Goal: Task Accomplishment & Management: Use online tool/utility

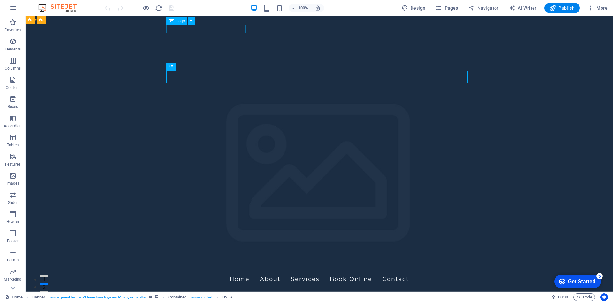
click at [179, 23] on span "Logo" at bounding box center [181, 21] width 9 height 4
click at [180, 21] on span "Logo" at bounding box center [181, 21] width 9 height 4
click at [193, 22] on icon at bounding box center [192, 21] width 4 height 7
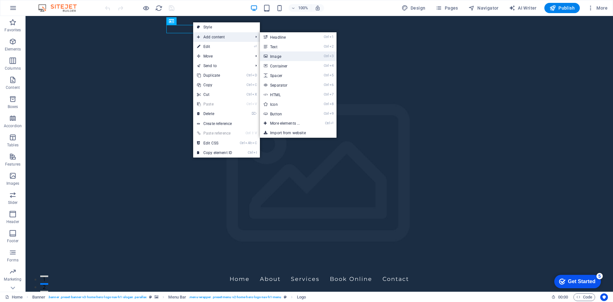
click at [277, 55] on link "Ctrl 3 Image" at bounding box center [286, 56] width 53 height 10
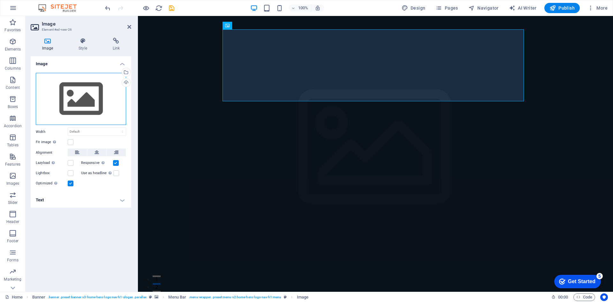
click at [93, 102] on div "Drag files here, click to choose files or select files from Files or our free s…" at bounding box center [81, 99] width 90 height 52
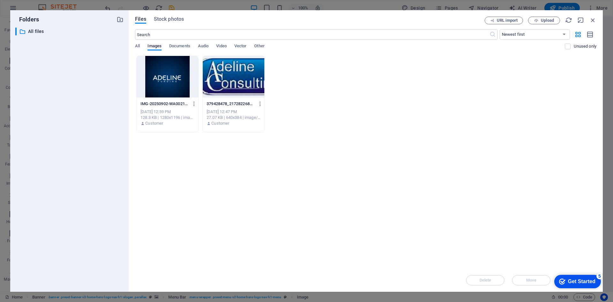
click at [164, 90] on div at bounding box center [168, 77] width 62 height 42
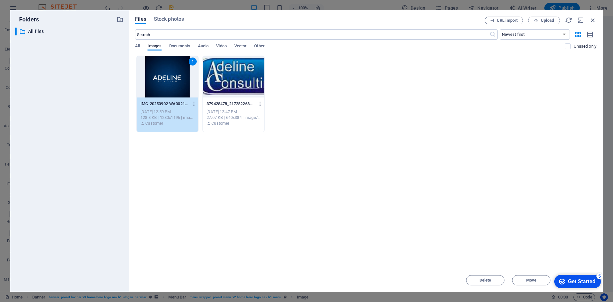
click at [167, 80] on div "1" at bounding box center [168, 77] width 62 height 42
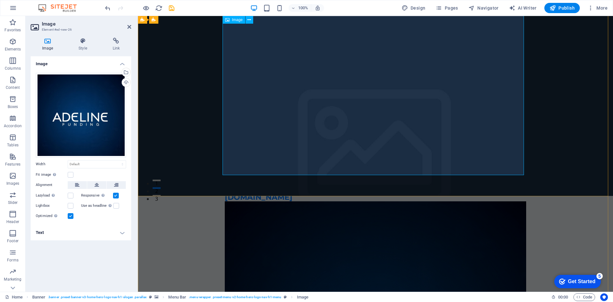
scroll to position [160, 0]
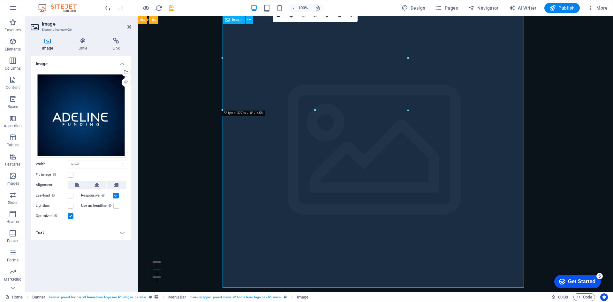
scroll to position [0, 0]
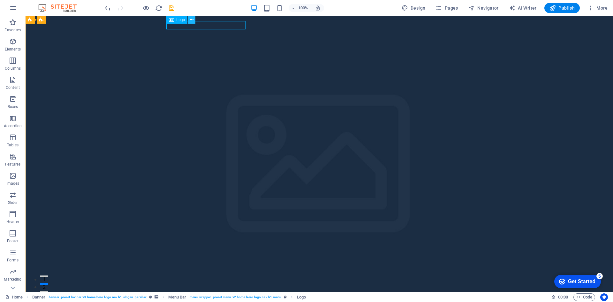
click at [191, 19] on icon at bounding box center [192, 20] width 4 height 7
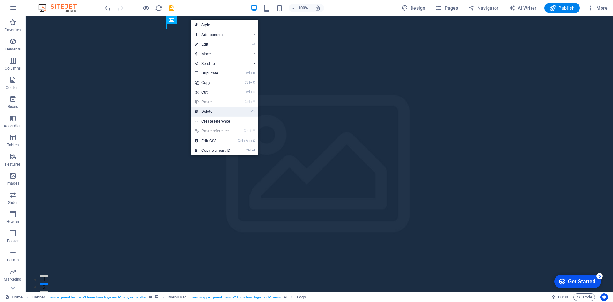
click at [214, 113] on link "⌦ Delete" at bounding box center [212, 112] width 43 height 10
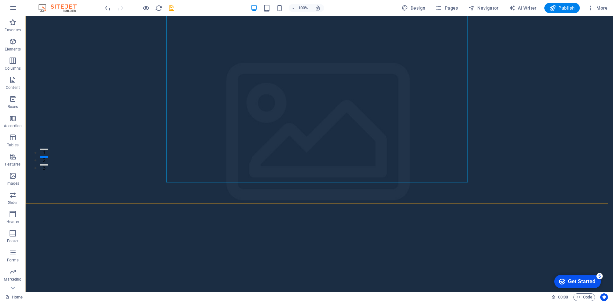
scroll to position [128, 0]
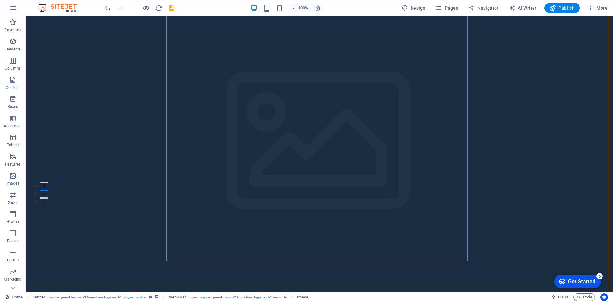
scroll to position [96, 0]
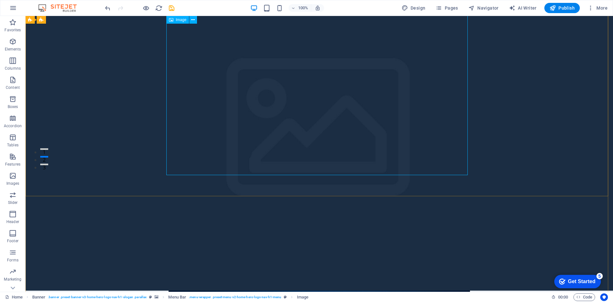
scroll to position [128, 0]
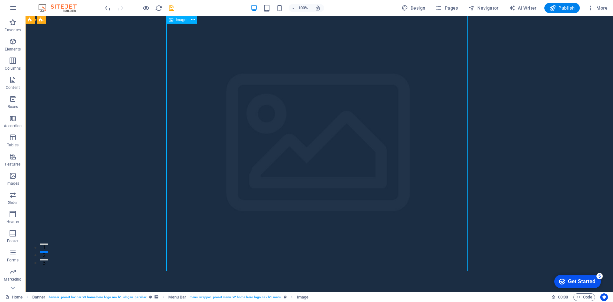
scroll to position [0, 0]
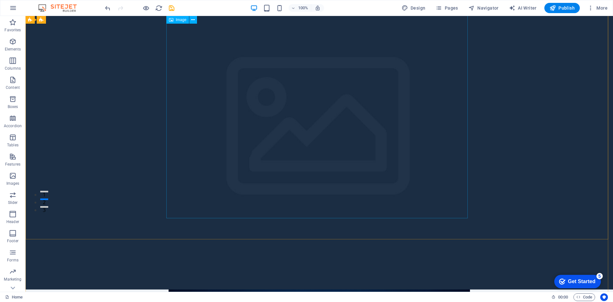
scroll to position [96, 0]
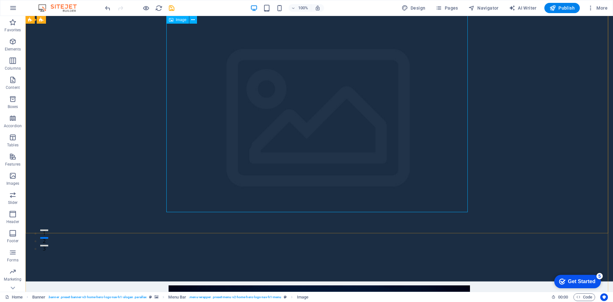
scroll to position [0, 0]
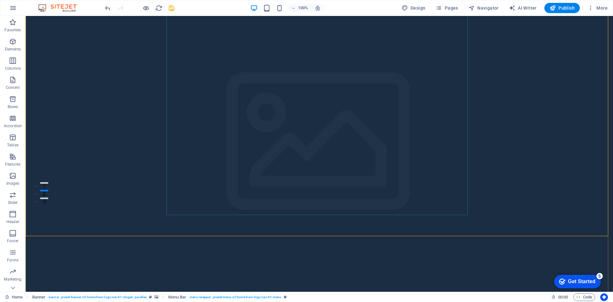
scroll to position [96, 0]
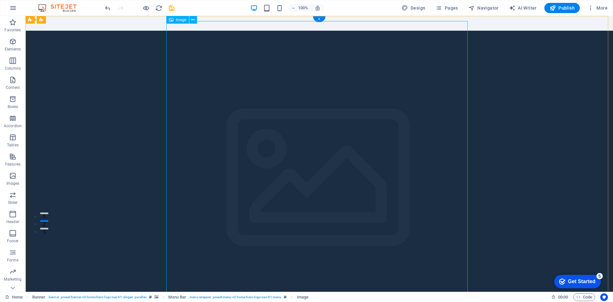
scroll to position [0, 0]
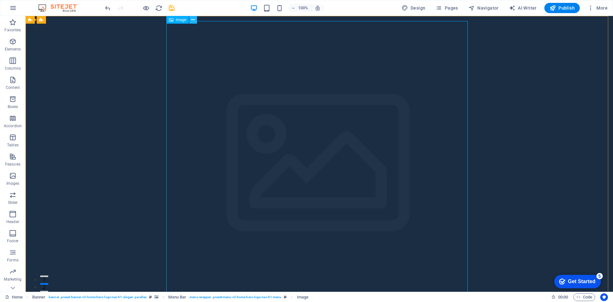
click at [193, 20] on icon at bounding box center [193, 20] width 4 height 7
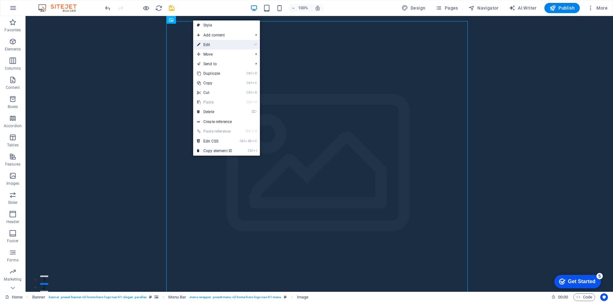
click at [206, 44] on link "⏎ Edit" at bounding box center [214, 45] width 43 height 10
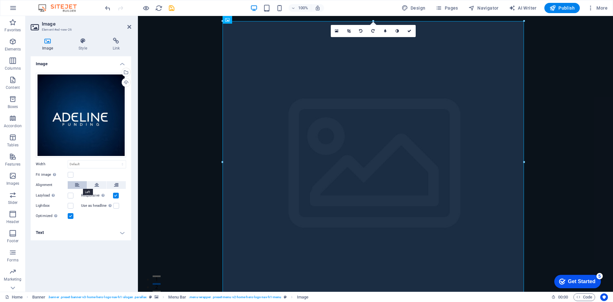
click at [77, 184] on icon at bounding box center [77, 185] width 4 height 8
click at [122, 167] on select "Default auto px rem % em vh vw" at bounding box center [97, 164] width 58 height 8
select select "px"
click at [117, 160] on select "Default auto px rem % em vh vw" at bounding box center [97, 164] width 58 height 8
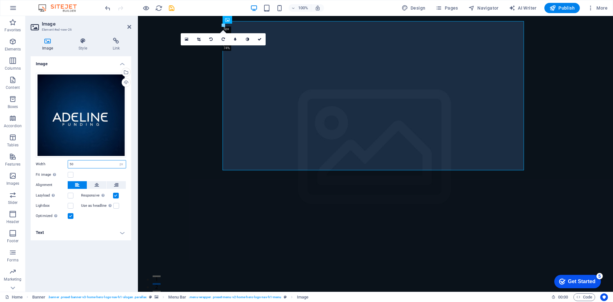
type input "5"
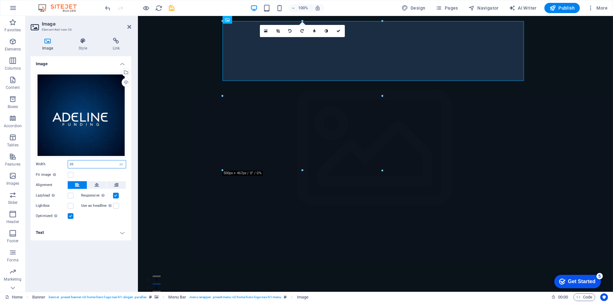
type input "2"
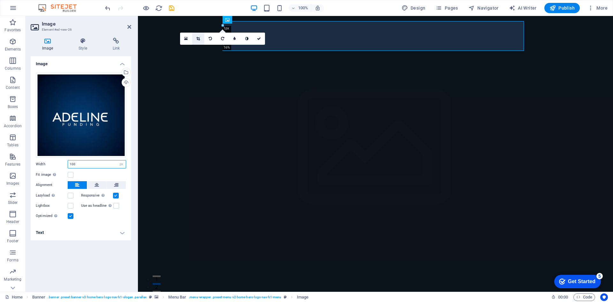
type input "100"
click at [199, 36] on link at bounding box center [198, 39] width 12 height 12
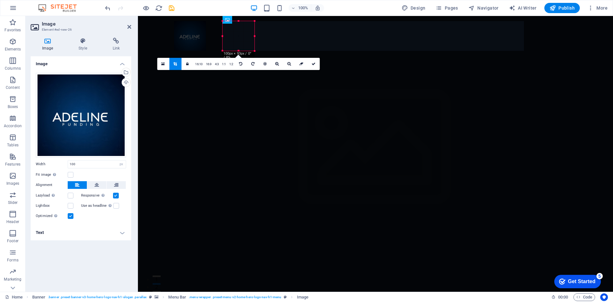
drag, startPoint x: 240, startPoint y: 38, endPoint x: 53, endPoint y: 22, distance: 187.2
click at [191, 38] on div at bounding box center [190, 36] width 32 height 30
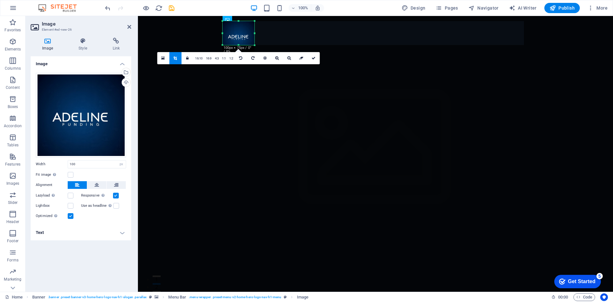
drag, startPoint x: 238, startPoint y: 50, endPoint x: 238, endPoint y: 44, distance: 5.8
click at [238, 44] on div at bounding box center [239, 45] width 32 height 2
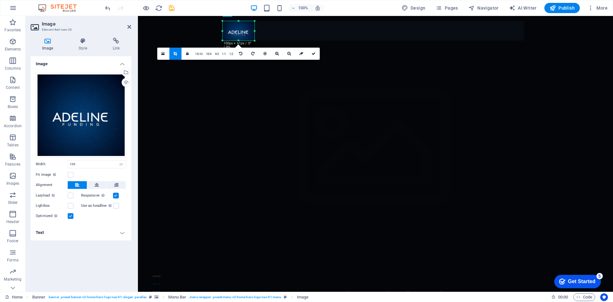
drag, startPoint x: 238, startPoint y: 22, endPoint x: 238, endPoint y: 26, distance: 4.5
click at [238, 26] on div "180 170 160 150 140 130 120 110 100 90 80 70 60 50 40 30 20 10 0 -10 -20 -30 -4…" at bounding box center [239, 30] width 32 height 19
click at [252, 31] on div at bounding box center [252, 30] width 2 height 19
click at [428, 285] on nav "Home About Services Book Online Contact" at bounding box center [376, 293] width 302 height 16
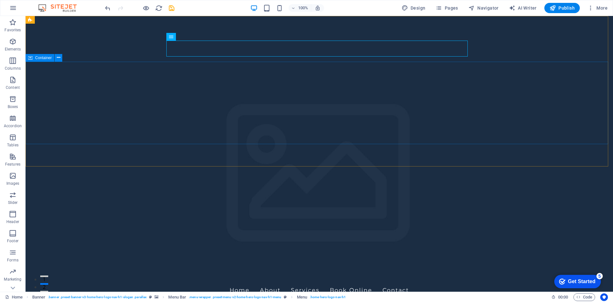
click at [43, 58] on span "Container" at bounding box center [43, 58] width 17 height 4
click at [42, 58] on span "Container" at bounding box center [43, 58] width 17 height 4
click at [60, 59] on icon at bounding box center [59, 57] width 4 height 7
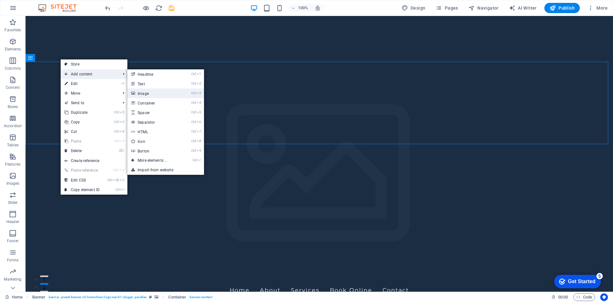
click at [140, 91] on link "Ctrl 3 Image" at bounding box center [153, 94] width 53 height 10
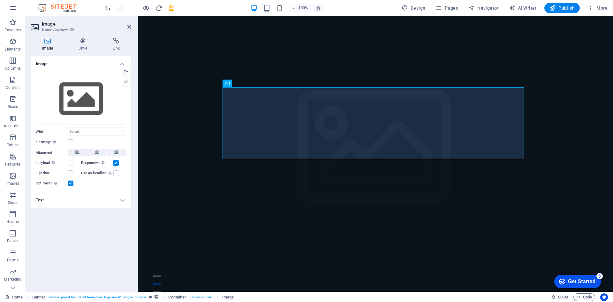
click at [83, 96] on div "Drag files here, click to choose files or select files from Files or our free s…" at bounding box center [81, 99] width 90 height 52
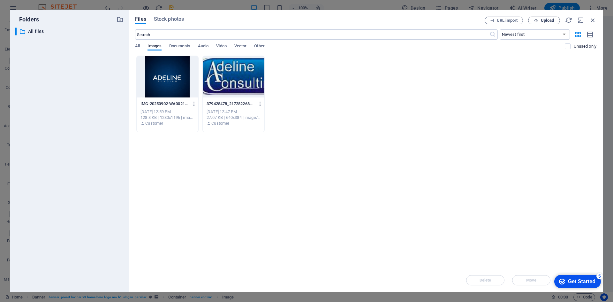
click at [550, 20] on span "Upload" at bounding box center [547, 21] width 13 height 4
click at [547, 19] on span "Upload" at bounding box center [547, 21] width 13 height 4
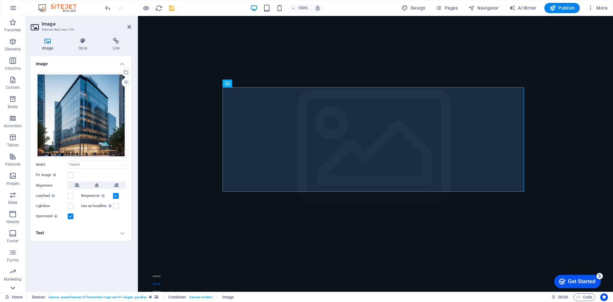
click at [11, 24] on icon at bounding box center [12, 19] width 9 height 9
click at [79, 42] on icon at bounding box center [82, 41] width 31 height 6
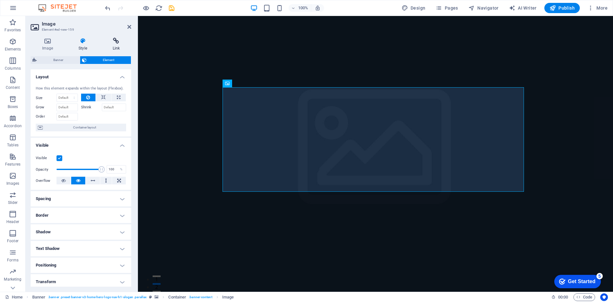
click at [117, 41] on icon at bounding box center [116, 41] width 30 height 6
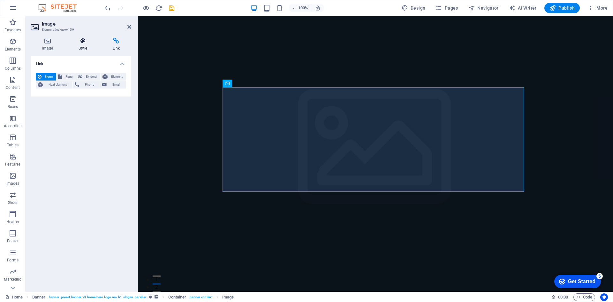
click at [82, 42] on icon at bounding box center [82, 41] width 31 height 6
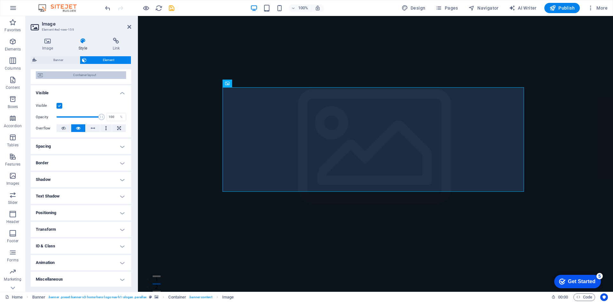
scroll to position [53, 0]
click at [31, 42] on icon at bounding box center [48, 41] width 34 height 6
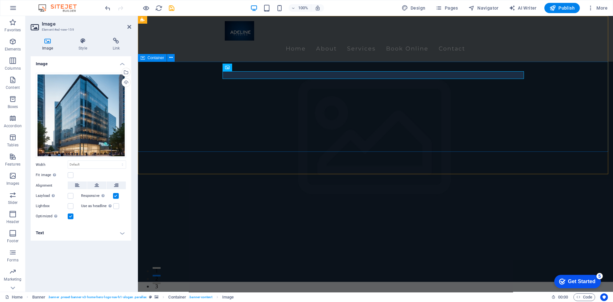
scroll to position [0, 0]
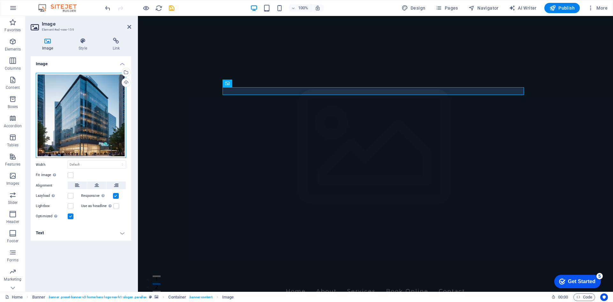
click at [65, 90] on div "Drag files here, click to choose files or select files from Files or our free s…" at bounding box center [81, 115] width 90 height 85
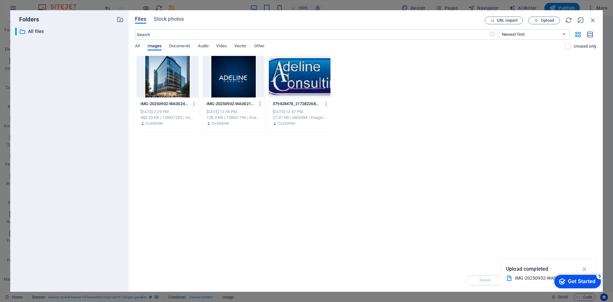
click at [168, 87] on div at bounding box center [168, 77] width 62 height 42
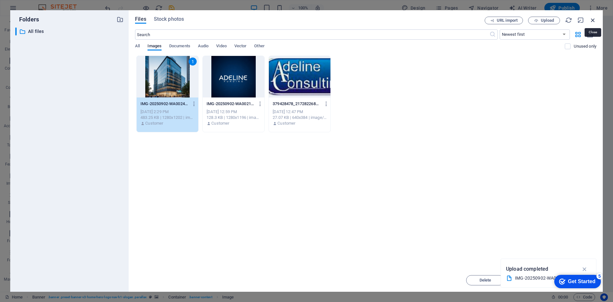
click at [593, 19] on icon "button" at bounding box center [593, 20] width 7 height 7
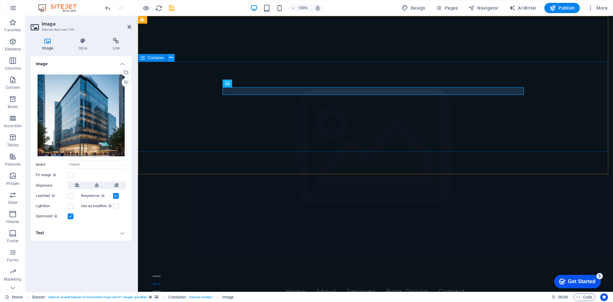
click at [170, 57] on icon at bounding box center [171, 57] width 4 height 7
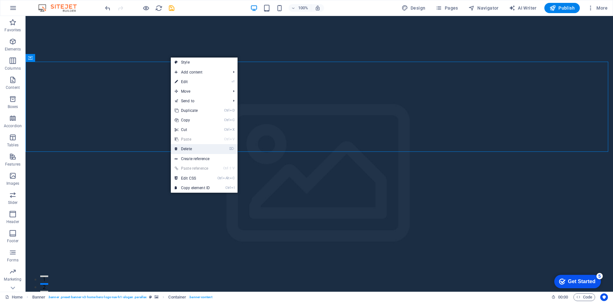
click at [190, 147] on link "⌦ Delete" at bounding box center [192, 149] width 43 height 10
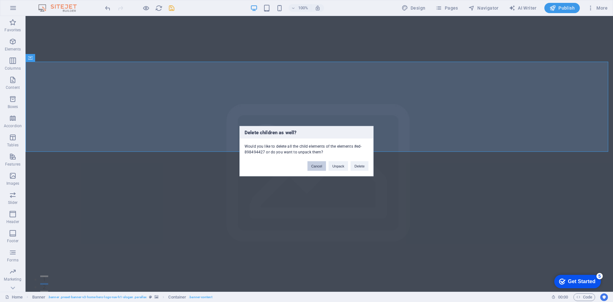
click at [319, 169] on button "Cancel" at bounding box center [317, 166] width 19 height 10
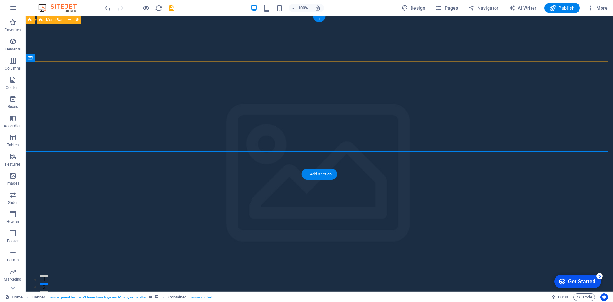
click at [95, 262] on div "Home About Services Book Online Contact" at bounding box center [320, 285] width 588 height 46
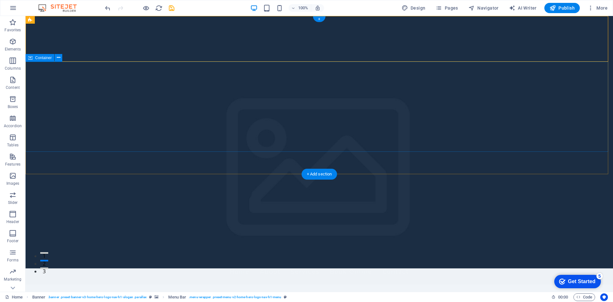
scroll to position [32, 0]
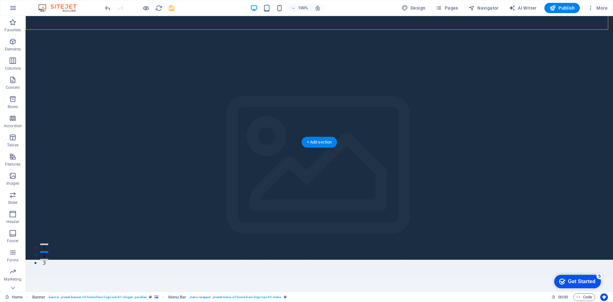
click at [121, 135] on figure at bounding box center [320, 122] width 588 height 276
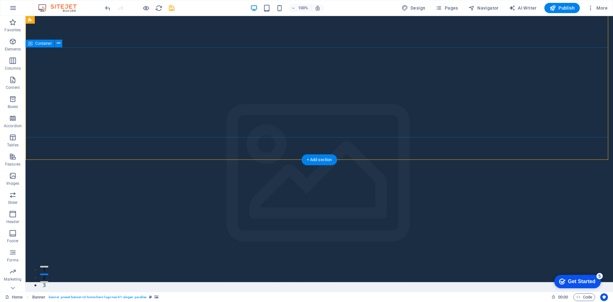
scroll to position [0, 0]
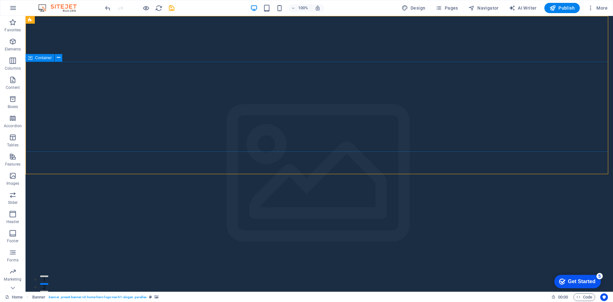
click at [46, 59] on span "Container" at bounding box center [43, 58] width 17 height 4
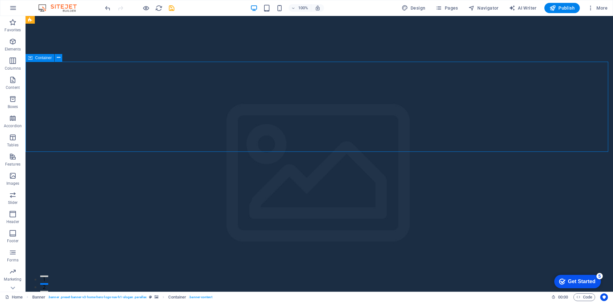
click at [46, 58] on span "Container" at bounding box center [43, 58] width 17 height 4
click at [61, 58] on button at bounding box center [59, 58] width 8 height 8
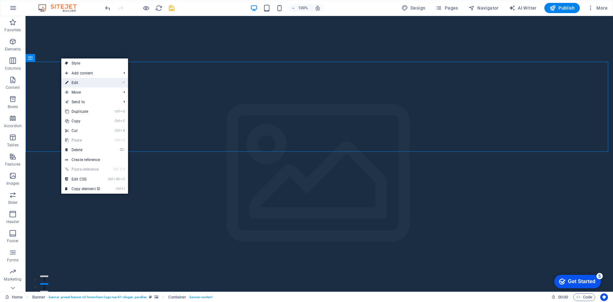
click at [78, 83] on link "⏎ Edit" at bounding box center [82, 83] width 43 height 10
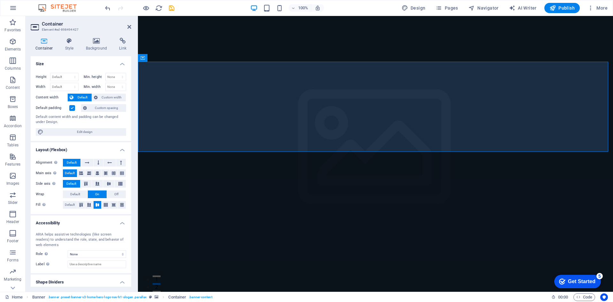
click at [40, 44] on icon at bounding box center [44, 41] width 27 height 6
click at [62, 42] on icon at bounding box center [69, 41] width 18 height 6
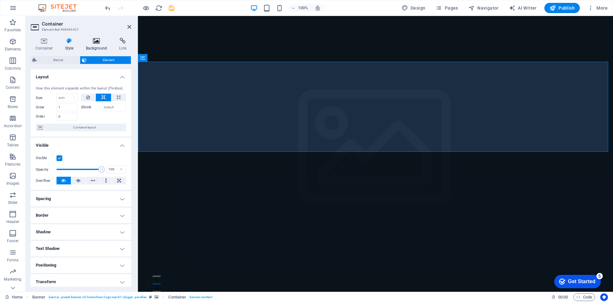
click at [99, 40] on icon at bounding box center [96, 41] width 31 height 6
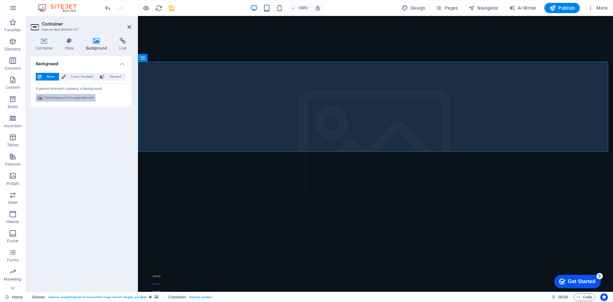
click at [81, 97] on span "Edit background on parent element" at bounding box center [68, 98] width 49 height 8
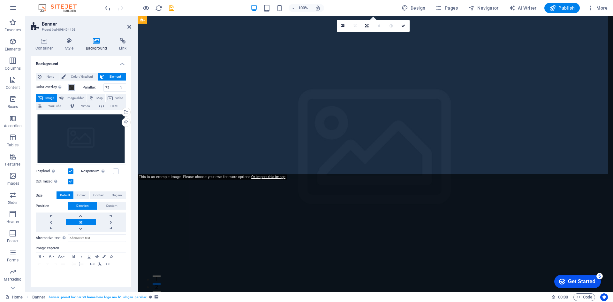
click at [72, 88] on span at bounding box center [71, 87] width 5 height 5
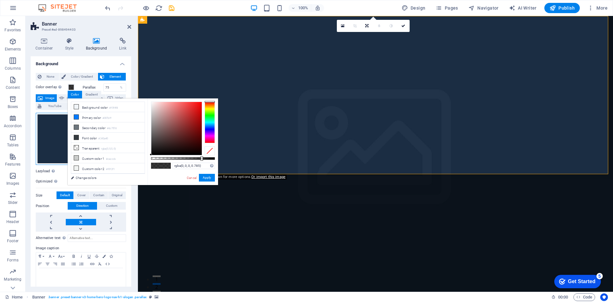
click at [55, 133] on div "Drag files here, click to choose files or select files from Files or our free s…" at bounding box center [81, 139] width 90 height 52
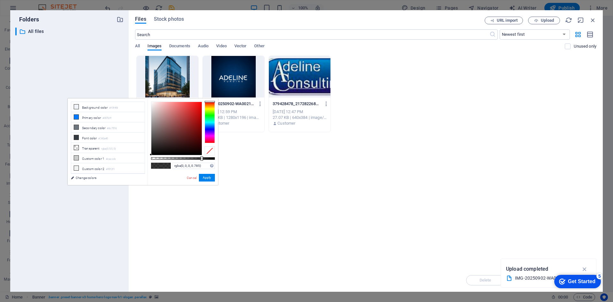
click at [171, 81] on div at bounding box center [168, 77] width 62 height 42
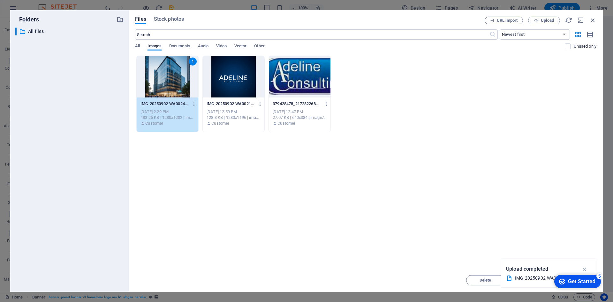
click at [374, 187] on div "Drop files here to upload them instantly 1 IMG-20250902-WA0024-F7WK8OCoOOWrfknr…" at bounding box center [366, 162] width 462 height 213
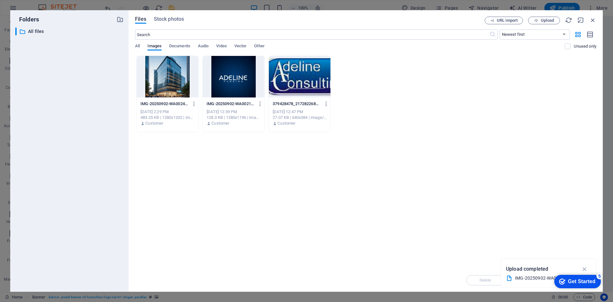
click at [173, 80] on div at bounding box center [168, 77] width 62 height 42
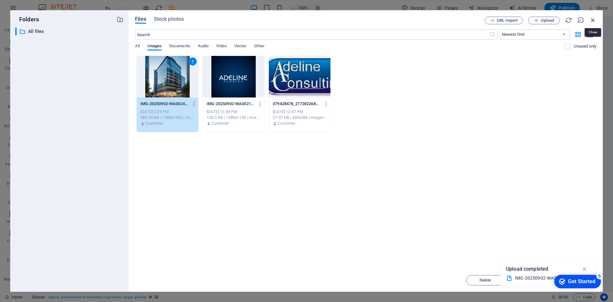
click at [592, 21] on icon "button" at bounding box center [593, 20] width 7 height 7
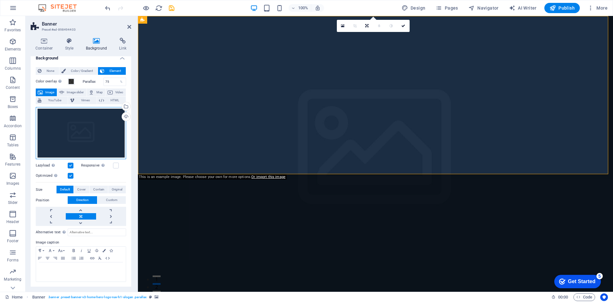
click at [80, 131] on div "Drag files here, click to choose files or select files from Files or our free s…" at bounding box center [81, 133] width 90 height 52
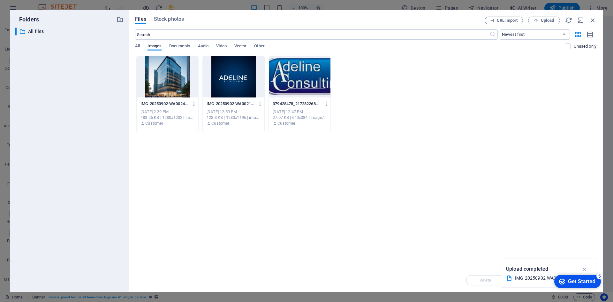
click at [172, 78] on div at bounding box center [168, 77] width 62 height 42
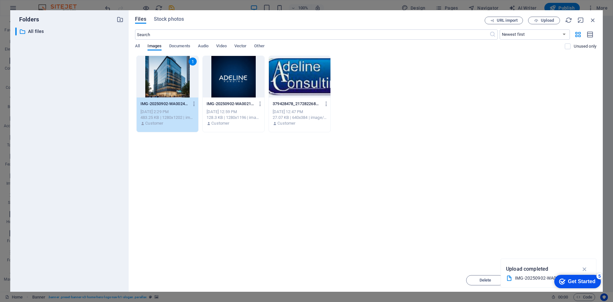
click at [167, 69] on div "1" at bounding box center [168, 77] width 62 height 42
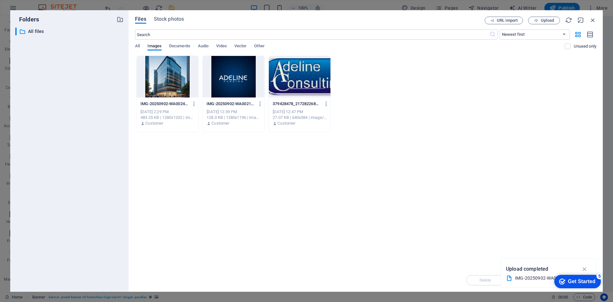
click at [167, 69] on div at bounding box center [168, 77] width 62 height 42
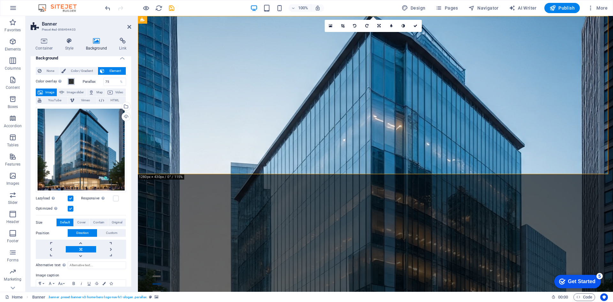
click at [73, 82] on span at bounding box center [71, 81] width 5 height 5
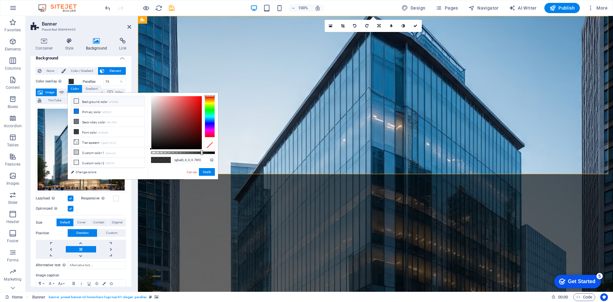
click at [74, 100] on li "Background color #f0f4f8" at bounding box center [107, 101] width 73 height 10
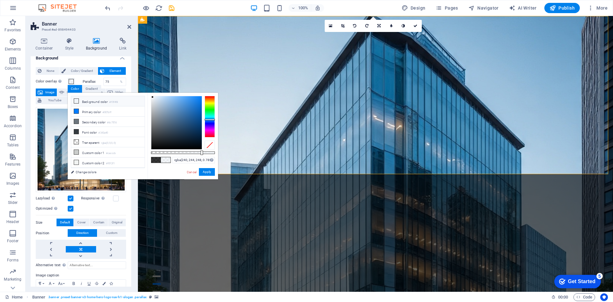
click at [113, 273] on label "Image caption" at bounding box center [81, 276] width 90 height 8
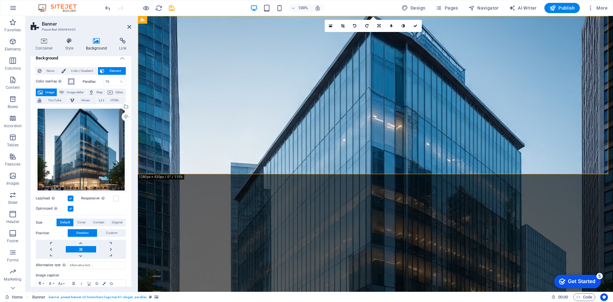
click at [73, 82] on span at bounding box center [71, 81] width 5 height 5
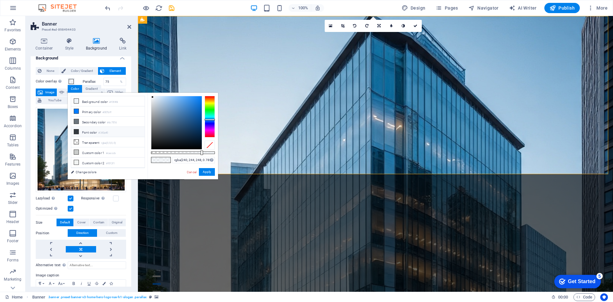
click at [84, 130] on li "Font color #343a40" at bounding box center [107, 132] width 73 height 10
type input "rgba(52, 58, 64, 0.785)"
click at [91, 133] on li "Font color #343a40" at bounding box center [107, 132] width 73 height 10
click at [118, 210] on div "Optimized Images are compressed to improve page speed." at bounding box center [81, 209] width 90 height 8
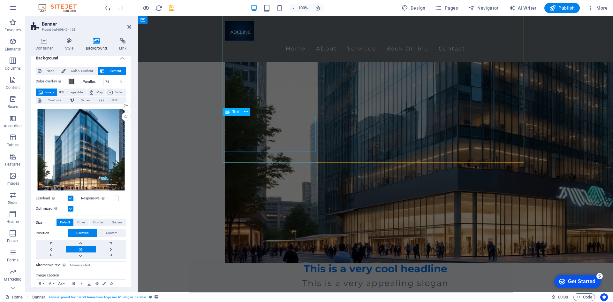
scroll to position [511, 0]
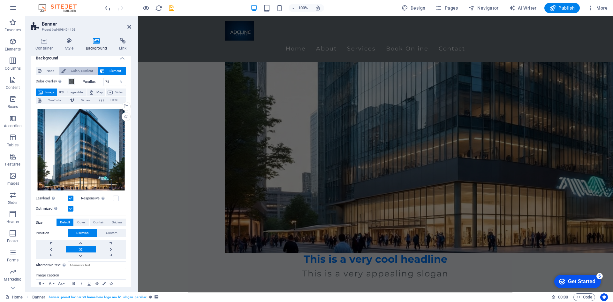
click at [85, 70] on span "Color / Gradient" at bounding box center [82, 71] width 28 height 8
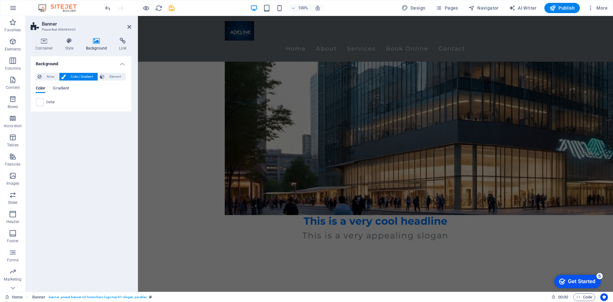
scroll to position [0, 0]
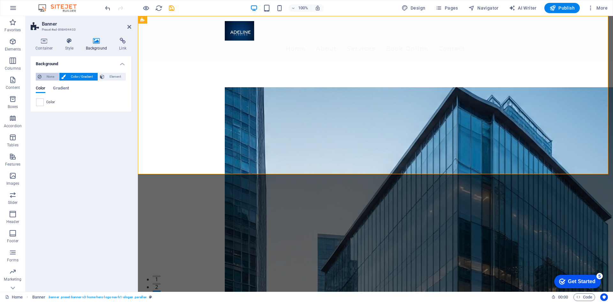
click at [50, 78] on span "None" at bounding box center [50, 77] width 14 height 8
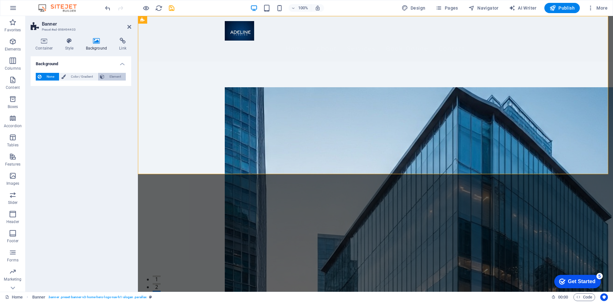
click at [117, 77] on span "Element" at bounding box center [115, 77] width 18 height 8
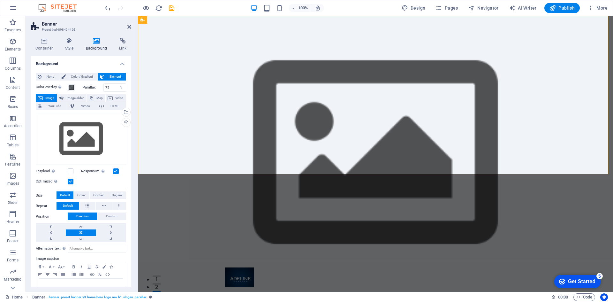
click at [49, 96] on span "Image" at bounding box center [50, 98] width 10 height 8
click at [71, 139] on div "Drag files here, click to choose files or select files from Files or our free s…" at bounding box center [81, 139] width 90 height 52
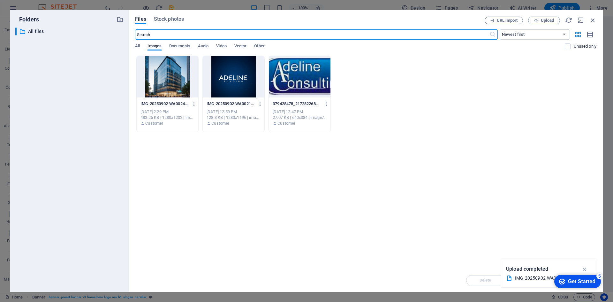
click at [161, 80] on div at bounding box center [168, 77] width 62 height 42
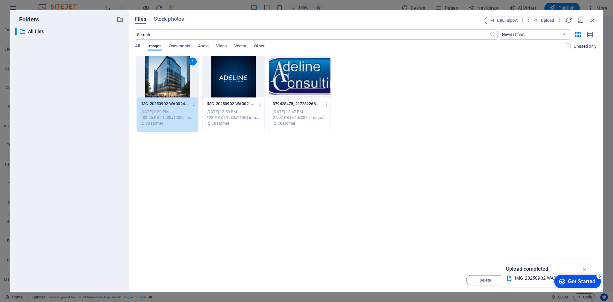
click at [154, 81] on div "1" at bounding box center [168, 77] width 62 height 42
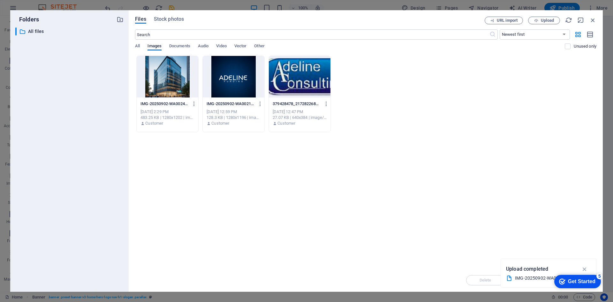
drag, startPoint x: 154, startPoint y: 81, endPoint x: 17, endPoint y: 65, distance: 138.0
click at [154, 81] on div at bounding box center [168, 77] width 62 height 42
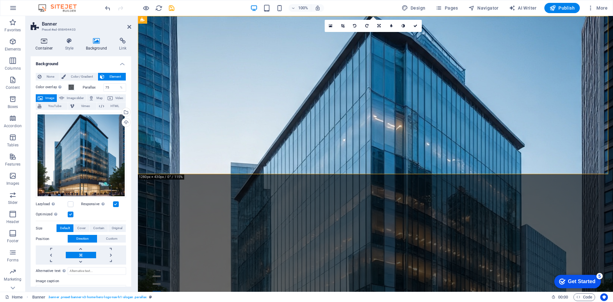
click at [44, 40] on icon at bounding box center [44, 41] width 27 height 6
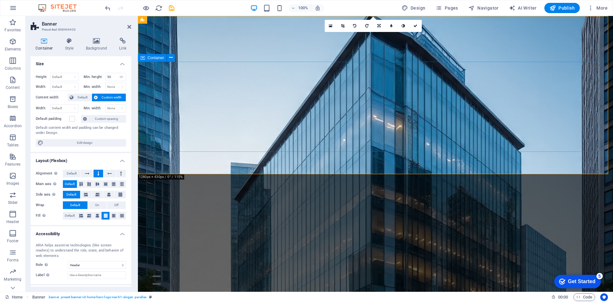
click at [234, 267] on figure at bounding box center [376, 276] width 302 height 19
click at [248, 21] on icon at bounding box center [250, 20] width 4 height 7
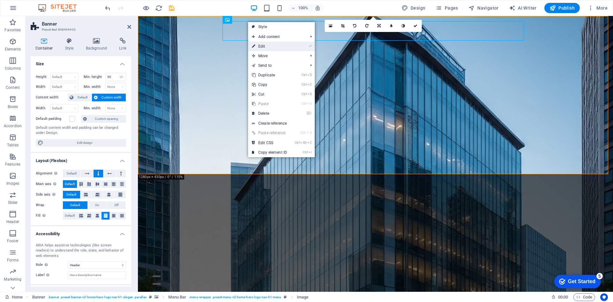
click at [259, 48] on link "⏎ Edit" at bounding box center [269, 47] width 43 height 10
select select "px"
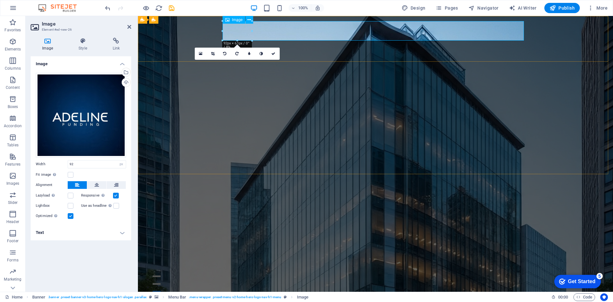
click at [236, 267] on figure at bounding box center [376, 276] width 302 height 19
drag, startPoint x: 236, startPoint y: 39, endPoint x: 236, endPoint y: 44, distance: 5.4
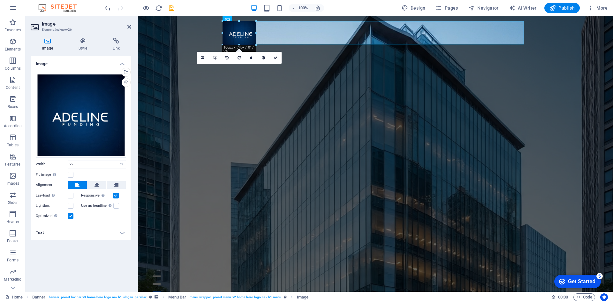
type input "105"
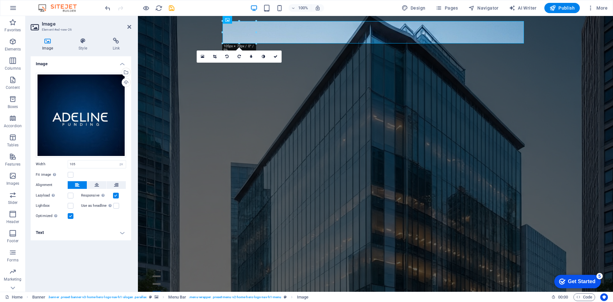
click at [537, 175] on figure at bounding box center [375, 154] width 475 height 276
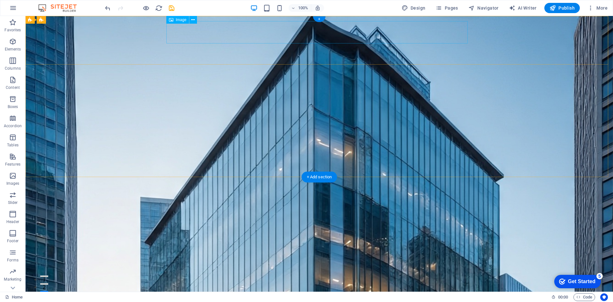
click at [183, 268] on figure at bounding box center [320, 279] width 302 height 22
click at [194, 22] on icon at bounding box center [193, 20] width 4 height 7
click at [192, 22] on icon at bounding box center [193, 20] width 4 height 7
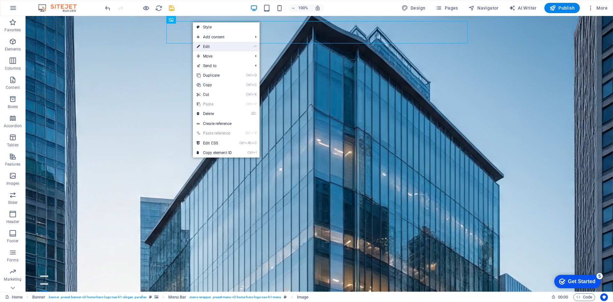
click at [216, 45] on link "⏎ Edit" at bounding box center [214, 47] width 43 height 10
select select "px"
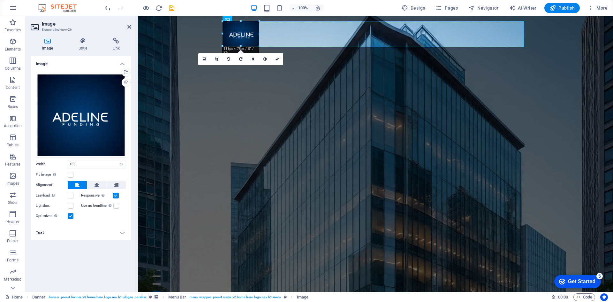
drag, startPoint x: 240, startPoint y: 42, endPoint x: 239, endPoint y: 46, distance: 3.5
type input "115"
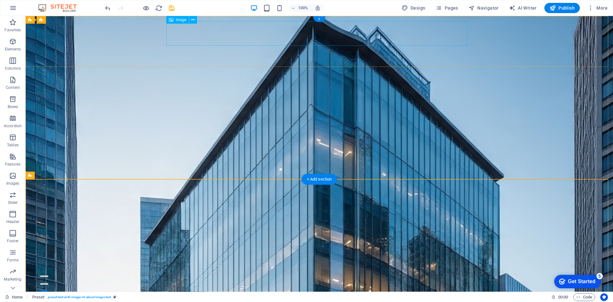
click at [187, 269] on figure at bounding box center [320, 281] width 302 height 25
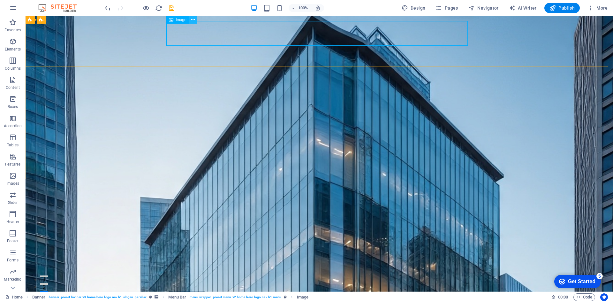
click at [193, 21] on icon at bounding box center [193, 20] width 4 height 7
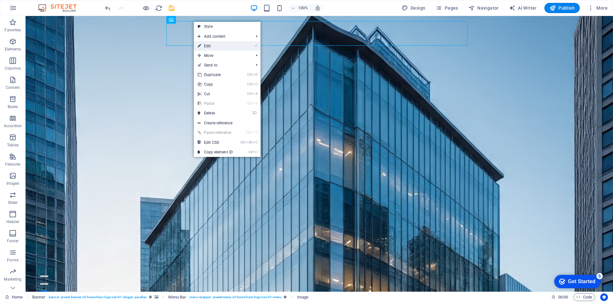
click at [209, 44] on link "⏎ Edit" at bounding box center [215, 46] width 43 height 10
select select "px"
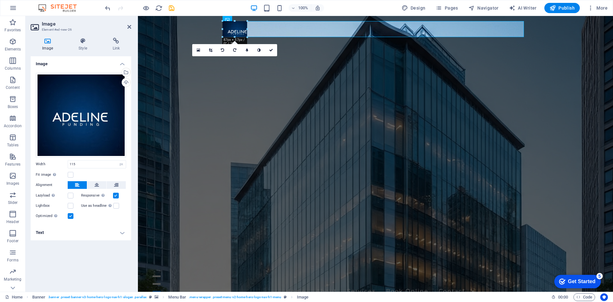
drag, startPoint x: 240, startPoint y: 22, endPoint x: 242, endPoint y: 29, distance: 7.7
type input "77"
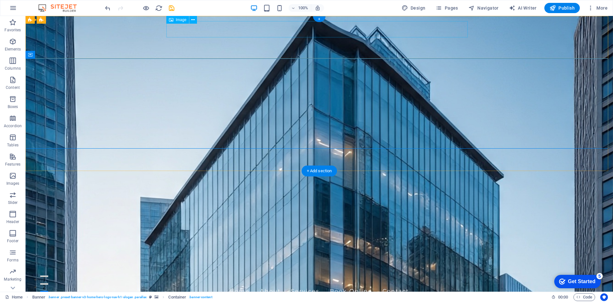
click at [178, 267] on figure at bounding box center [320, 275] width 302 height 16
click at [192, 21] on icon at bounding box center [193, 20] width 4 height 7
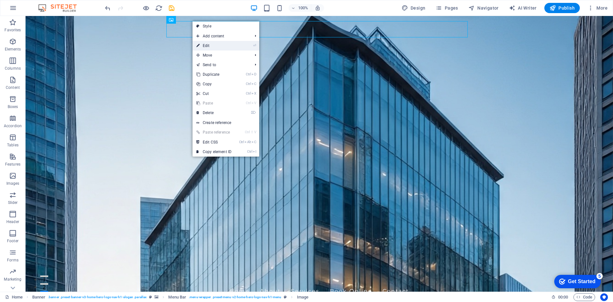
click at [207, 44] on link "⏎ Edit" at bounding box center [214, 46] width 43 height 10
select select "px"
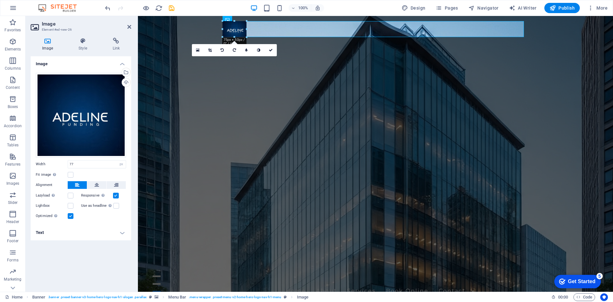
type input "75"
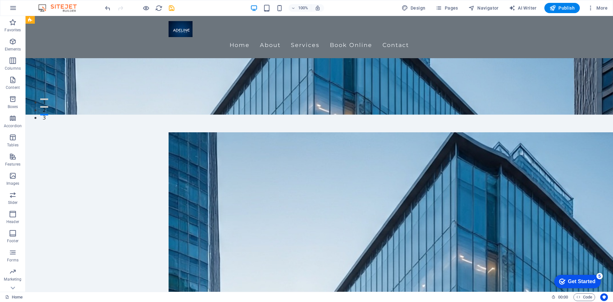
scroll to position [192, 0]
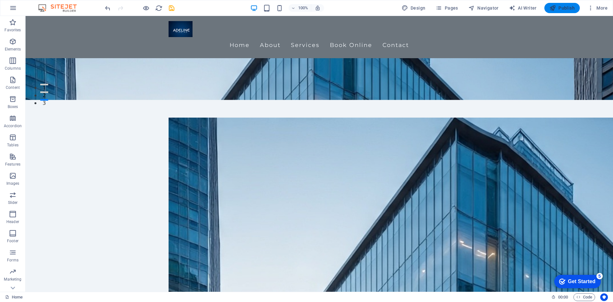
click at [570, 8] on span "Publish" at bounding box center [562, 8] width 25 height 6
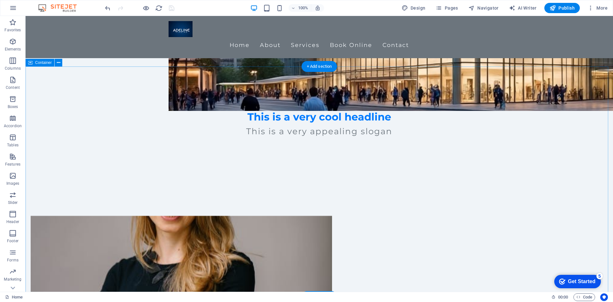
scroll to position [825, 0]
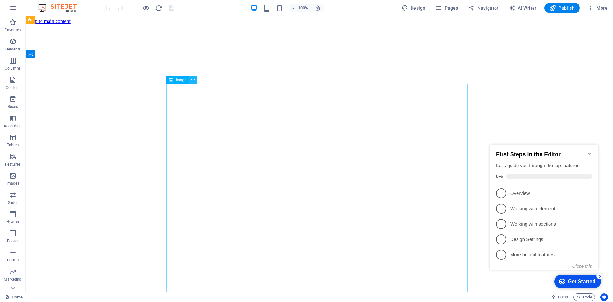
click at [192, 77] on icon at bounding box center [193, 79] width 4 height 7
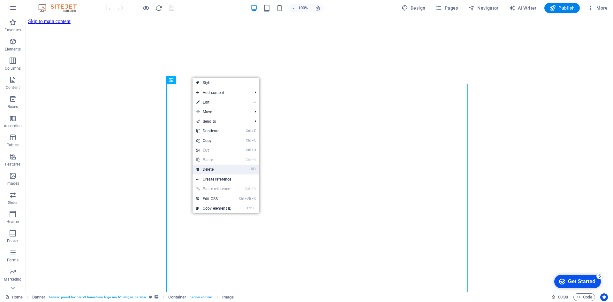
click at [208, 170] on link "⌦ Delete" at bounding box center [214, 170] width 43 height 10
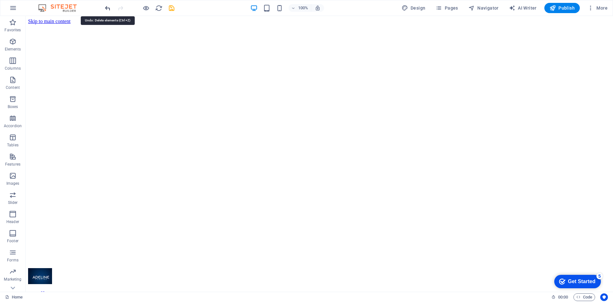
click at [108, 9] on icon "undo" at bounding box center [107, 7] width 7 height 7
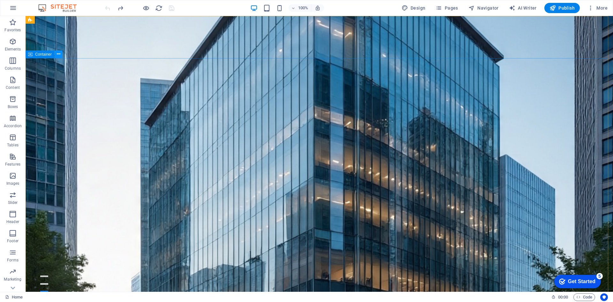
click at [59, 57] on icon at bounding box center [59, 54] width 4 height 7
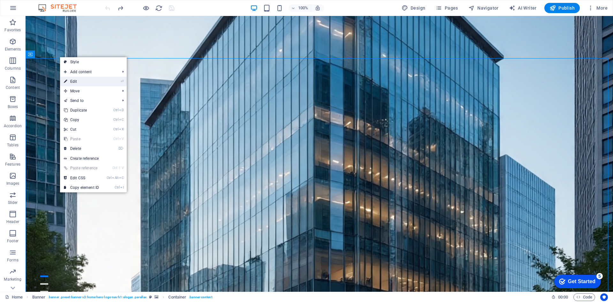
click at [74, 83] on link "⏎ Edit" at bounding box center [81, 82] width 43 height 10
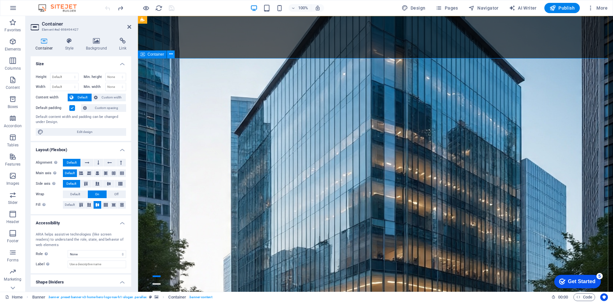
click at [170, 55] on icon at bounding box center [171, 54] width 4 height 7
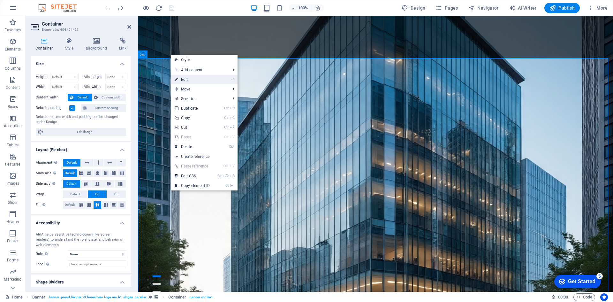
click at [183, 79] on link "⏎ Edit" at bounding box center [192, 80] width 43 height 10
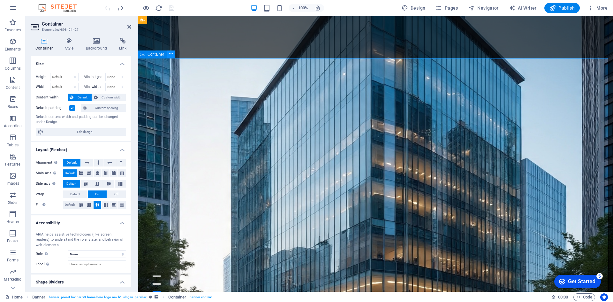
click at [172, 54] on icon at bounding box center [171, 54] width 4 height 7
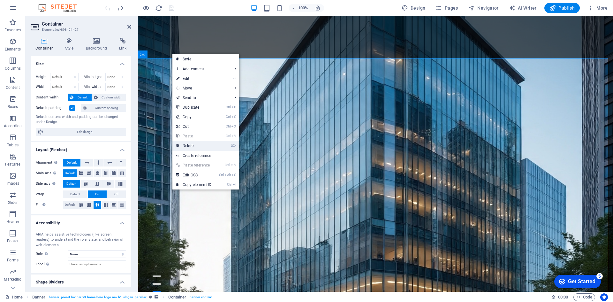
click at [189, 143] on link "⌦ Delete" at bounding box center [194, 146] width 43 height 10
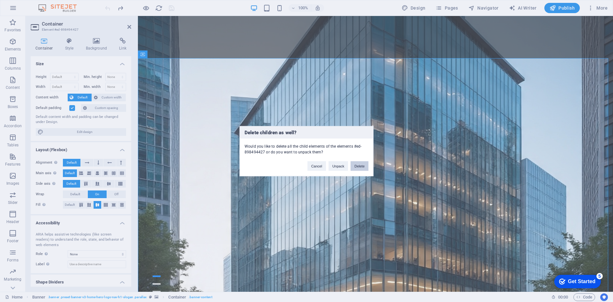
drag, startPoint x: 360, startPoint y: 165, endPoint x: 335, endPoint y: 149, distance: 29.9
click at [360, 165] on button "Delete" at bounding box center [360, 166] width 18 height 10
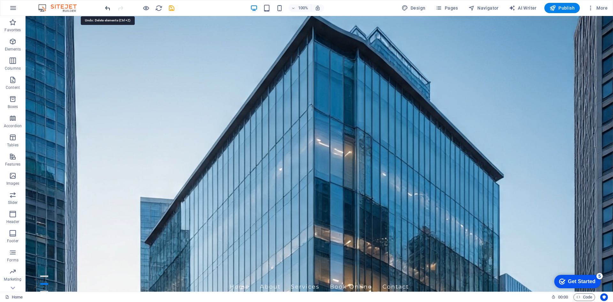
click at [106, 8] on icon "undo" at bounding box center [107, 7] width 7 height 7
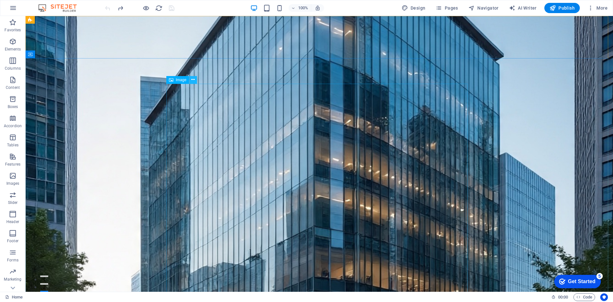
click at [196, 78] on button at bounding box center [193, 80] width 8 height 8
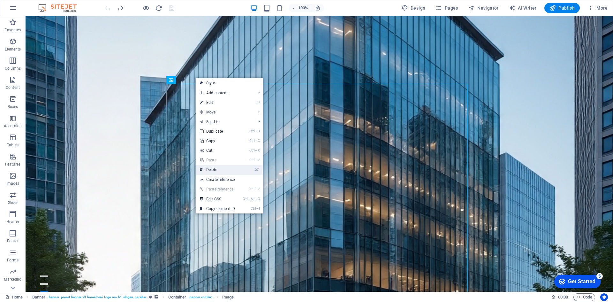
click at [216, 168] on link "⌦ Delete" at bounding box center [217, 170] width 43 height 10
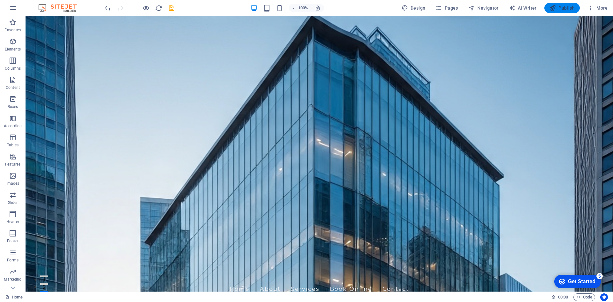
click at [566, 7] on span "Publish" at bounding box center [562, 8] width 25 height 6
click at [557, 8] on span "Publish" at bounding box center [562, 8] width 25 height 6
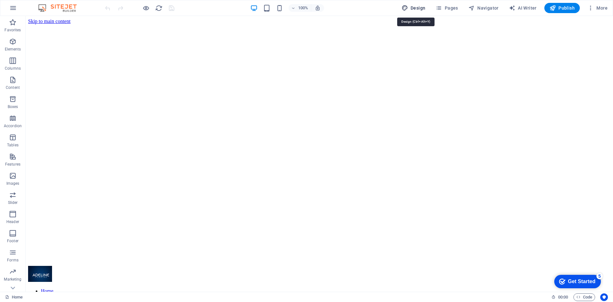
click at [422, 6] on span "Design" at bounding box center [414, 8] width 24 height 6
select select "px"
select select "200"
select select "px"
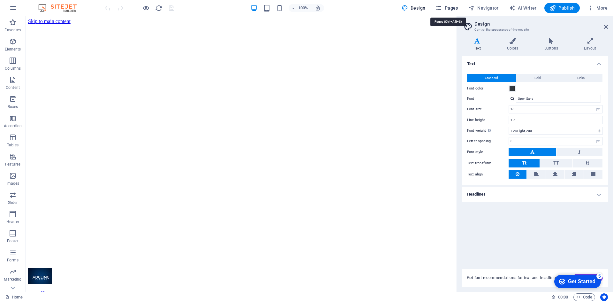
click at [450, 6] on span "Pages" at bounding box center [447, 8] width 22 height 6
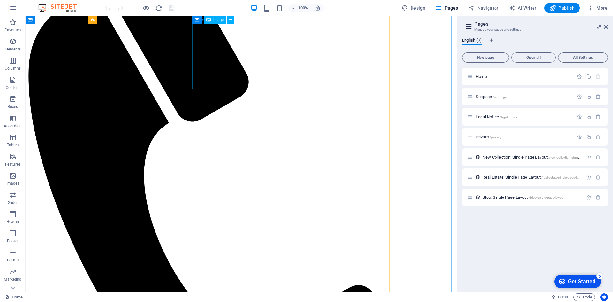
scroll to position [320, 0]
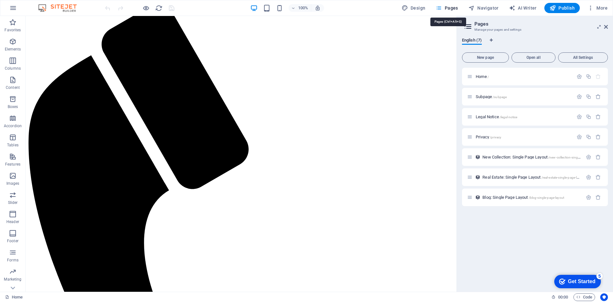
click at [445, 7] on span "Pages" at bounding box center [447, 8] width 22 height 6
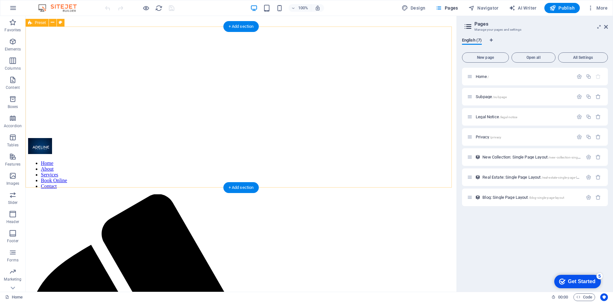
scroll to position [0, 0]
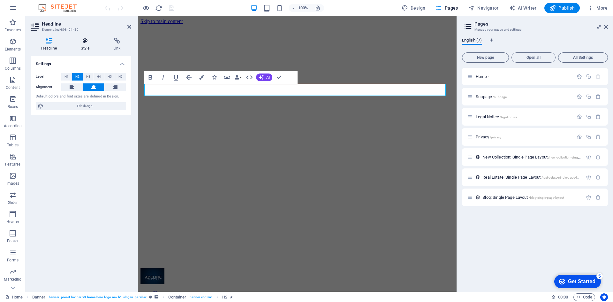
click at [84, 48] on h4 "Style" at bounding box center [86, 44] width 33 height 13
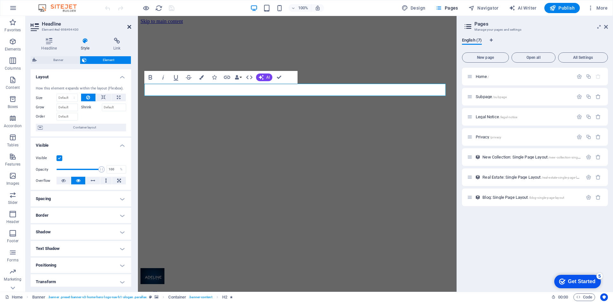
click at [129, 27] on icon at bounding box center [129, 26] width 4 height 5
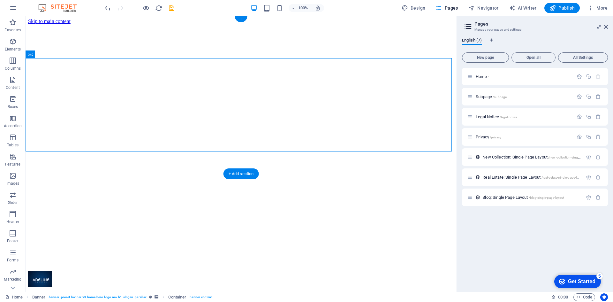
click at [370, 24] on figure at bounding box center [241, 24] width 426 height 0
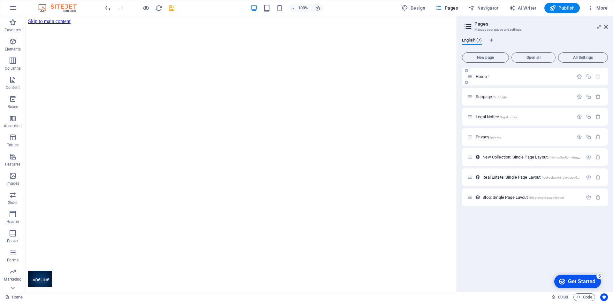
click at [480, 76] on span "Home /" at bounding box center [482, 76] width 13 height 5
click at [576, 76] on button "button" at bounding box center [579, 76] width 9 height 5
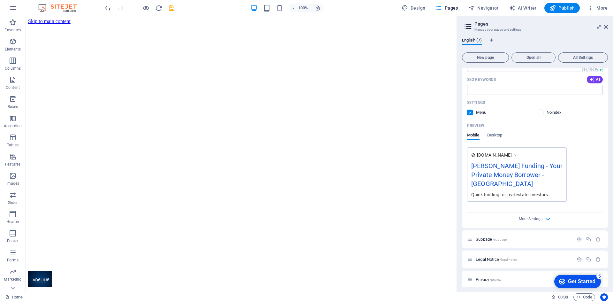
scroll to position [128, 0]
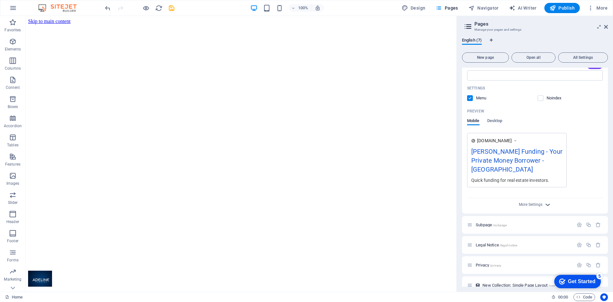
click at [548, 201] on icon "button" at bounding box center [547, 204] width 7 height 7
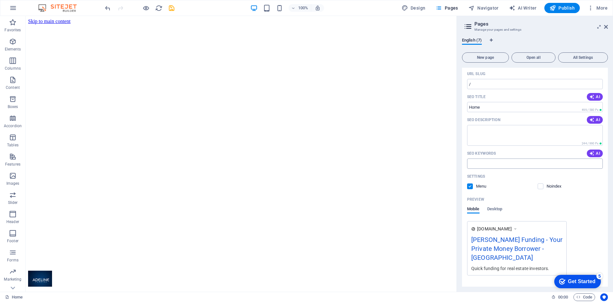
scroll to position [37, 0]
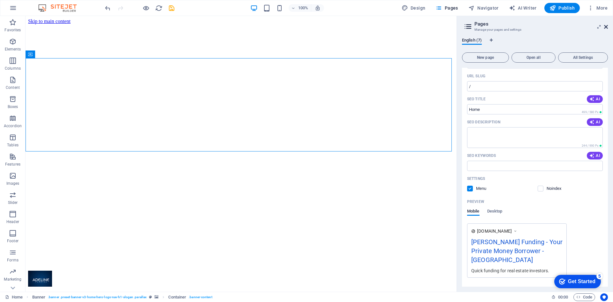
click at [604, 26] on icon at bounding box center [606, 26] width 4 height 5
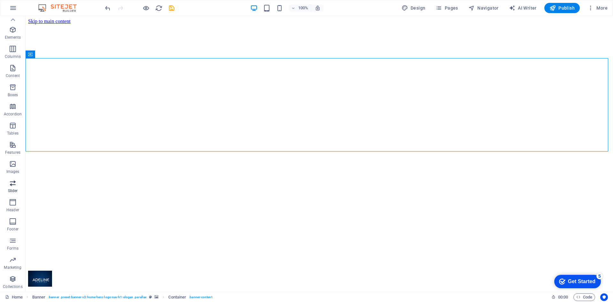
scroll to position [0, 0]
click at [12, 39] on icon "button" at bounding box center [13, 42] width 8 height 8
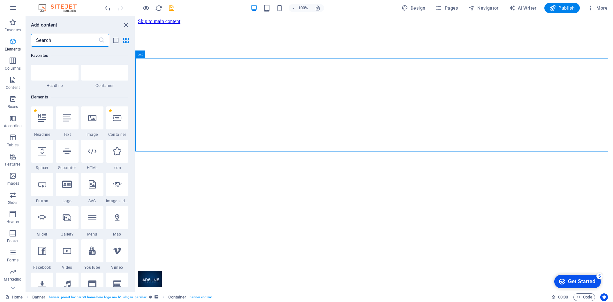
scroll to position [68, 0]
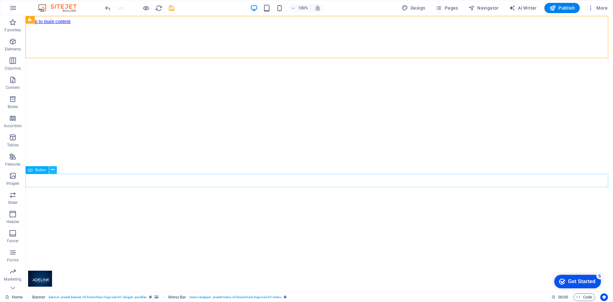
click at [51, 171] on button at bounding box center [53, 170] width 8 height 8
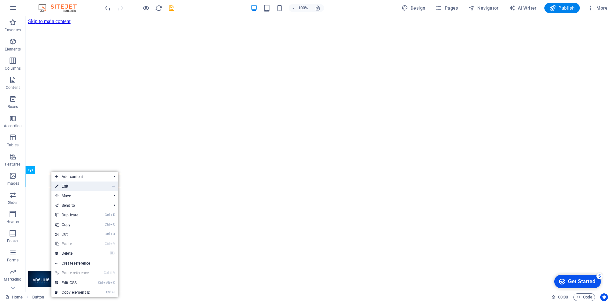
click at [63, 188] on link "⏎ Edit" at bounding box center [72, 186] width 43 height 10
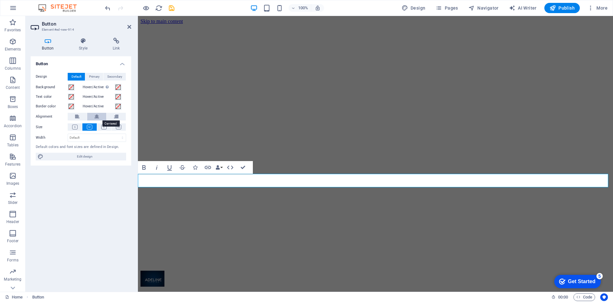
click at [95, 113] on icon at bounding box center [97, 117] width 4 height 8
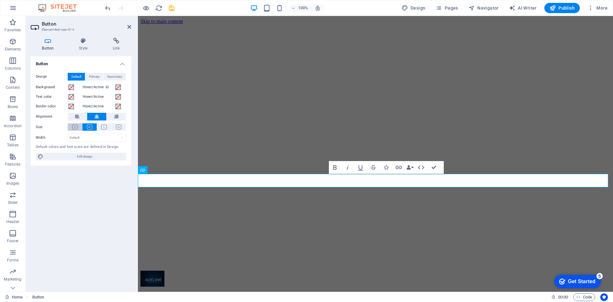
click at [75, 128] on icon at bounding box center [74, 127] width 5 height 5
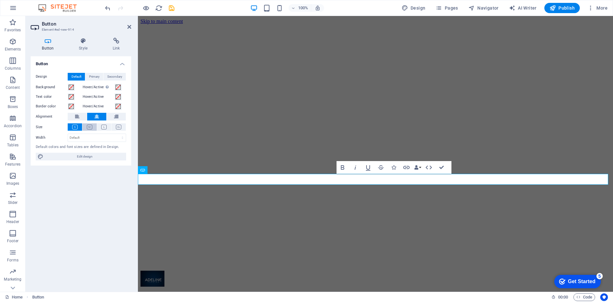
click at [89, 126] on icon at bounding box center [89, 127] width 5 height 5
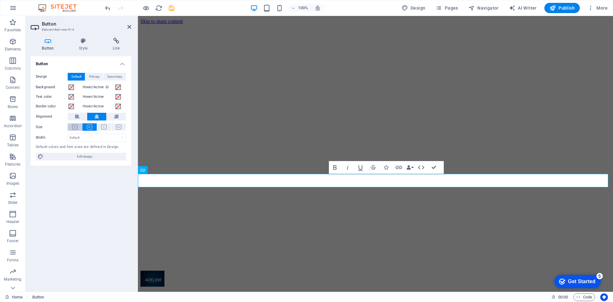
click at [76, 125] on icon at bounding box center [74, 127] width 5 height 5
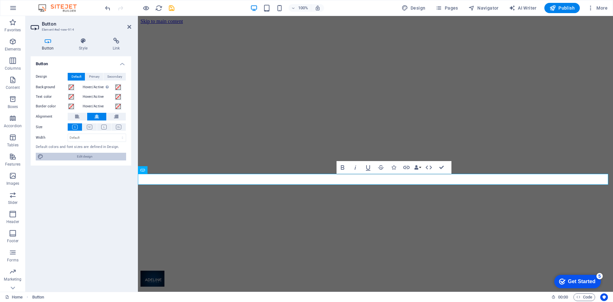
click at [109, 155] on span "Edit design" at bounding box center [84, 157] width 79 height 8
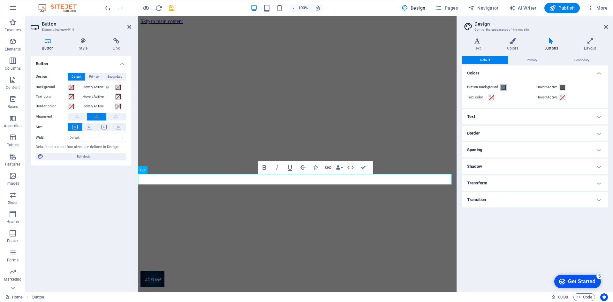
click at [504, 89] on span at bounding box center [503, 87] width 5 height 5
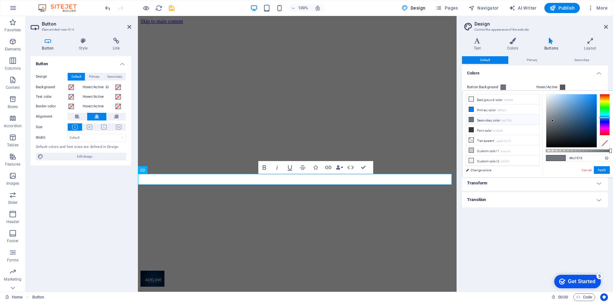
type input "#2a74b6"
click at [585, 109] on div at bounding box center [572, 120] width 50 height 53
drag, startPoint x: 603, startPoint y: 170, endPoint x: 556, endPoint y: 165, distance: 47.0
click at [603, 170] on button "Apply" at bounding box center [602, 170] width 16 height 8
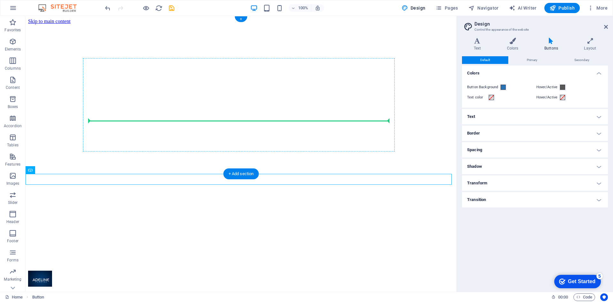
drag, startPoint x: 72, startPoint y: 134, endPoint x: 237, endPoint y: 119, distance: 165.9
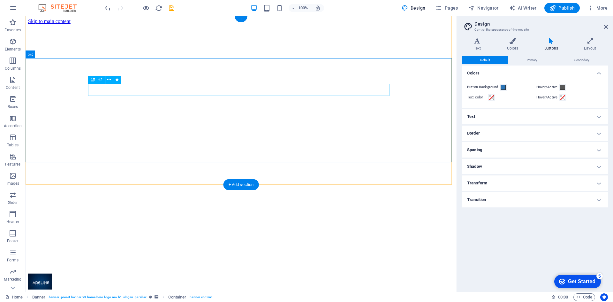
drag, startPoint x: 227, startPoint y: 90, endPoint x: 223, endPoint y: 91, distance: 3.5
click at [110, 79] on icon at bounding box center [109, 79] width 4 height 7
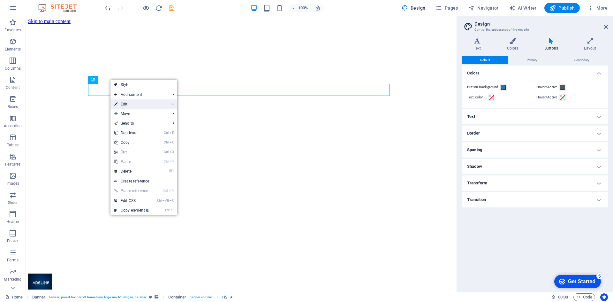
click at [127, 103] on link "⏎ Edit" at bounding box center [132, 104] width 43 height 10
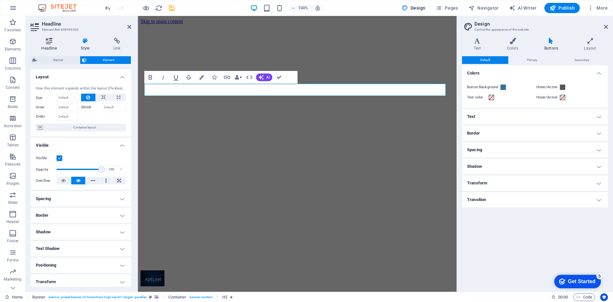
click at [50, 44] on h4 "Headline" at bounding box center [51, 44] width 40 height 13
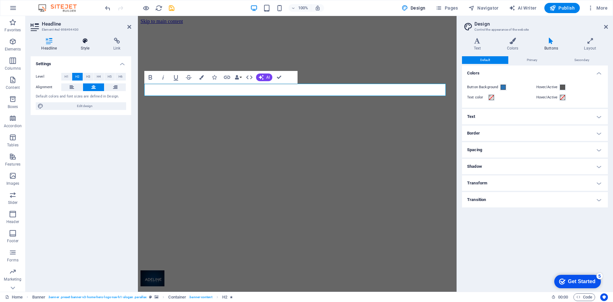
click at [88, 47] on h4 "Style" at bounding box center [86, 44] width 33 height 13
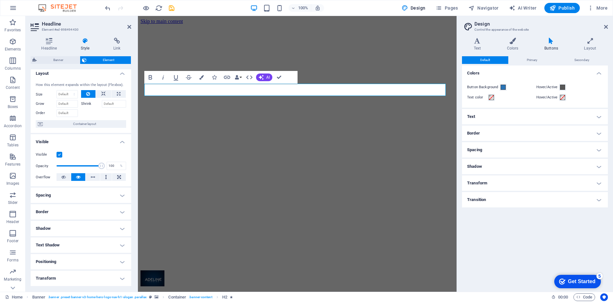
scroll to position [0, 0]
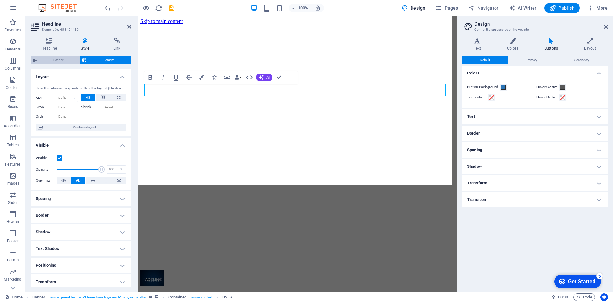
click at [55, 59] on span "Banner" at bounding box center [58, 60] width 39 height 8
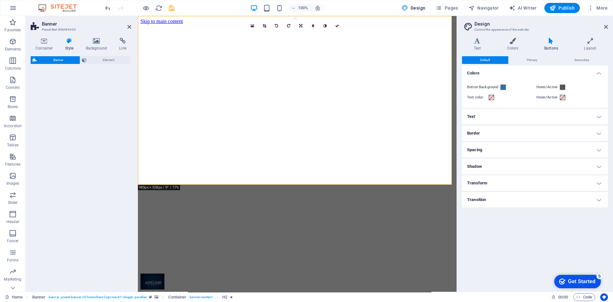
select select "preset-banner-v3-home-hero-logo-nav-h1-slogan"
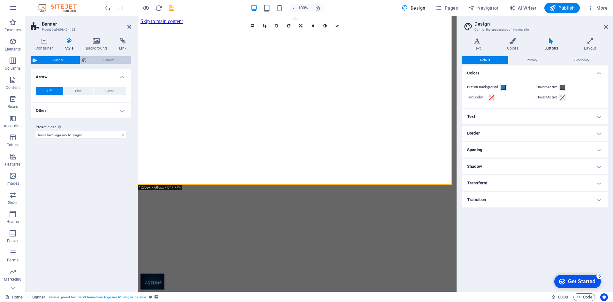
click at [105, 59] on span "Element" at bounding box center [109, 60] width 41 height 8
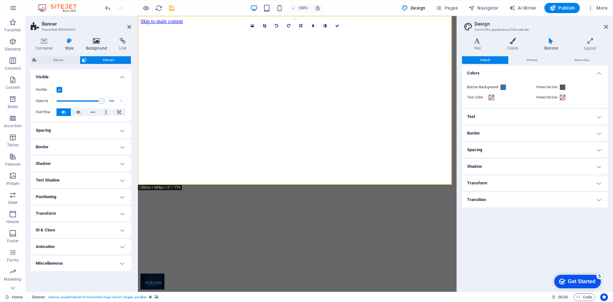
click at [99, 45] on h4 "Background" at bounding box center [98, 44] width 34 height 13
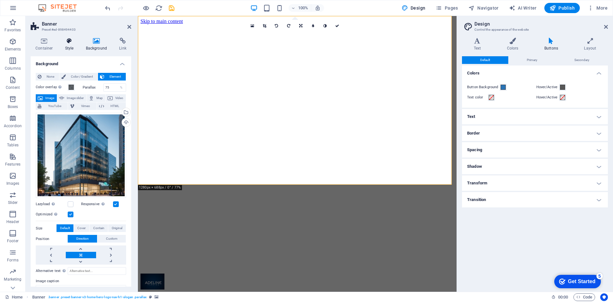
click at [70, 47] on h4 "Style" at bounding box center [70, 44] width 21 height 13
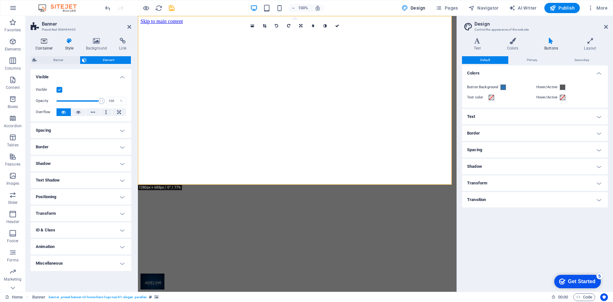
click at [44, 42] on icon at bounding box center [44, 41] width 27 height 6
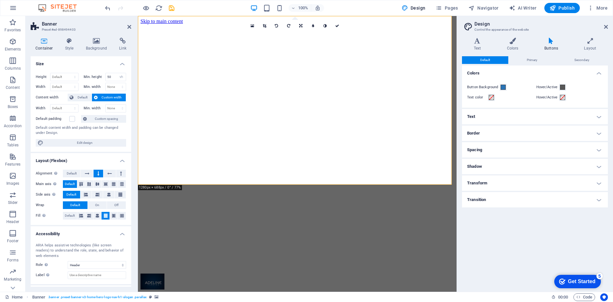
click at [598, 116] on h4 "Text" at bounding box center [535, 116] width 146 height 15
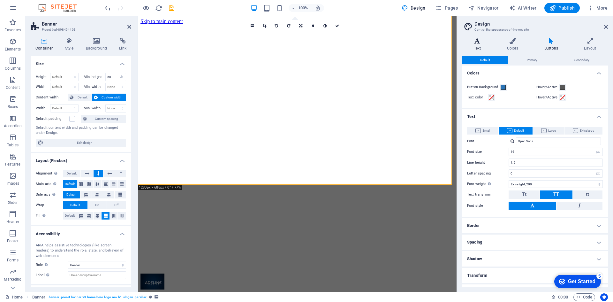
click at [478, 40] on icon at bounding box center [477, 41] width 31 height 6
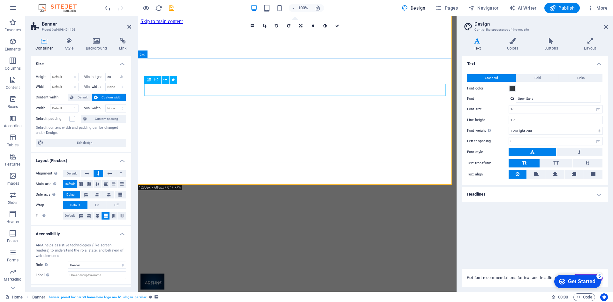
click at [511, 47] on h4 "Colors" at bounding box center [514, 44] width 37 height 13
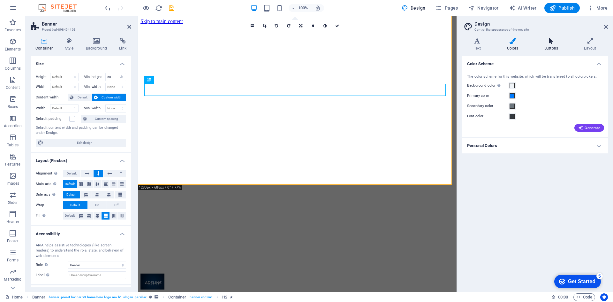
click at [552, 48] on h4 "Buttons" at bounding box center [553, 44] width 40 height 13
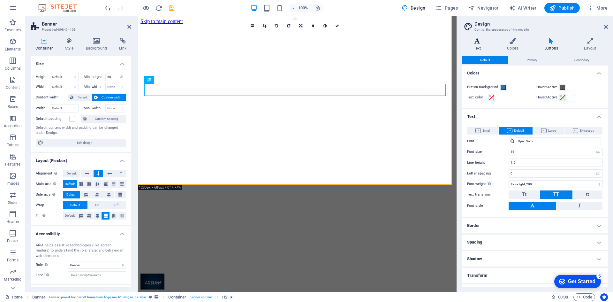
click at [479, 42] on icon at bounding box center [477, 41] width 31 height 6
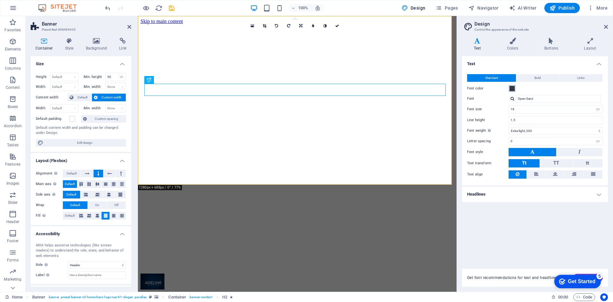
click at [511, 88] on span at bounding box center [512, 88] width 5 height 5
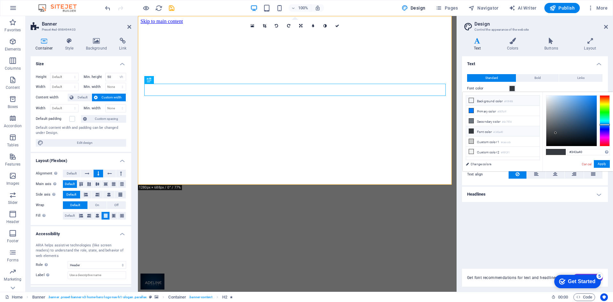
click at [472, 101] on icon at bounding box center [471, 100] width 4 height 4
type input "#f0f4f8"
click at [491, 65] on h4 "Text" at bounding box center [535, 62] width 146 height 12
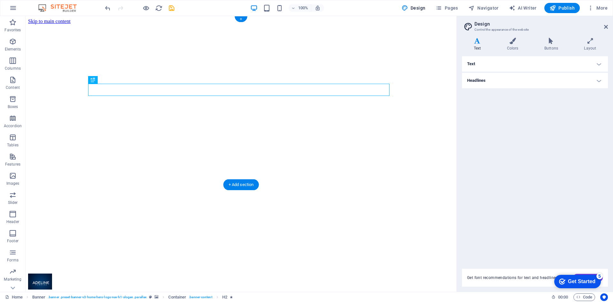
drag, startPoint x: 322, startPoint y: 89, endPoint x: 302, endPoint y: 87, distance: 20.5
click at [479, 43] on icon at bounding box center [477, 41] width 31 height 6
click at [474, 65] on h4 "Text" at bounding box center [535, 63] width 146 height 15
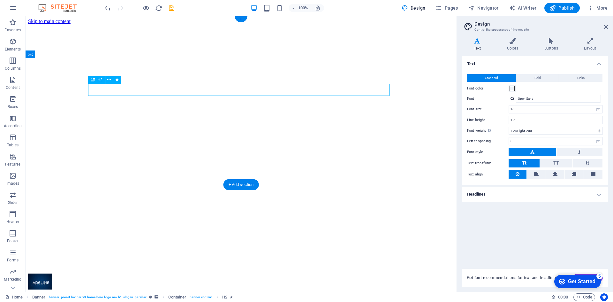
drag, startPoint x: 375, startPoint y: 90, endPoint x: 308, endPoint y: 92, distance: 67.1
click at [109, 78] on icon at bounding box center [109, 79] width 4 height 7
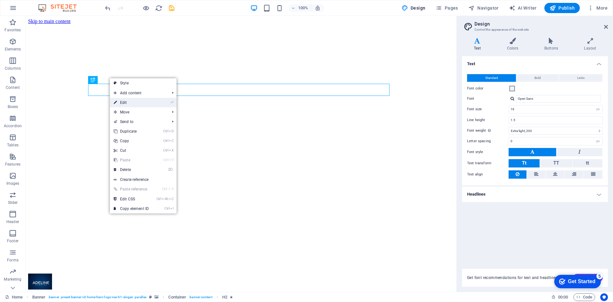
click at [127, 102] on link "⏎ Edit" at bounding box center [131, 103] width 43 height 10
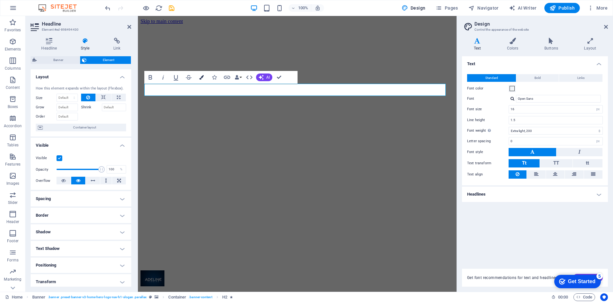
click at [201, 78] on icon "button" at bounding box center [201, 77] width 4 height 4
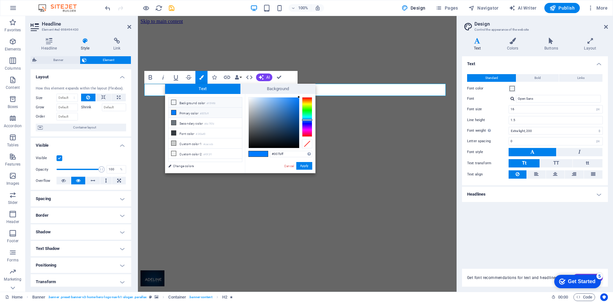
click at [173, 103] on icon at bounding box center [174, 102] width 4 height 4
type input "#f0f4f8"
click at [307, 166] on button "Apply" at bounding box center [304, 166] width 16 height 8
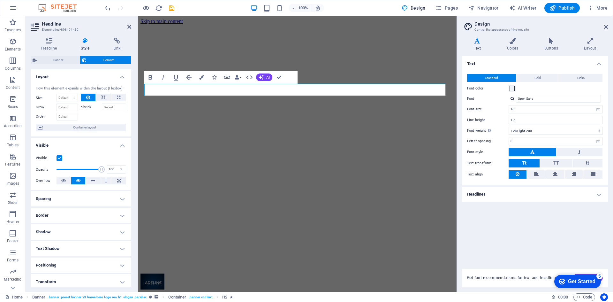
click at [389, 24] on figure at bounding box center [298, 24] width 314 height 0
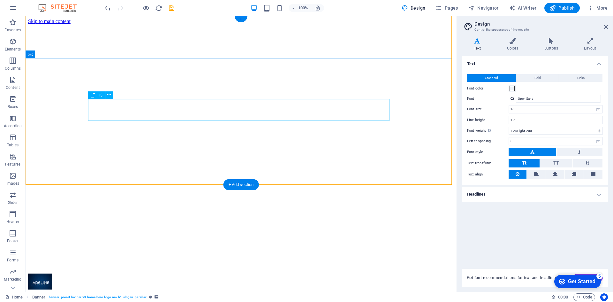
click at [108, 97] on icon at bounding box center [109, 95] width 4 height 7
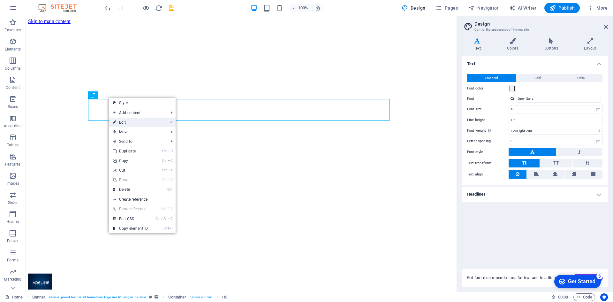
click at [123, 123] on link "⏎ Edit" at bounding box center [130, 123] width 43 height 10
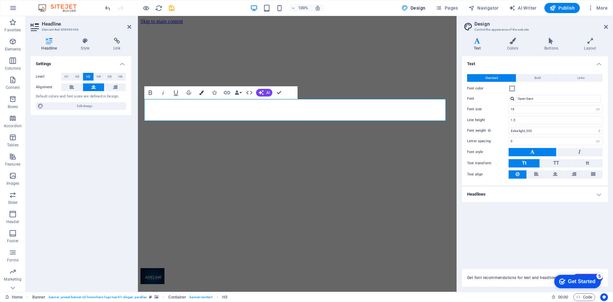
click at [200, 91] on icon "button" at bounding box center [201, 92] width 4 height 4
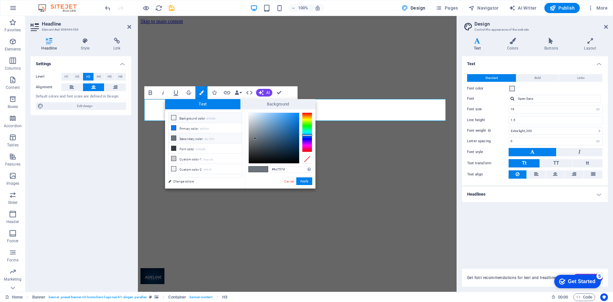
click at [173, 118] on icon at bounding box center [174, 117] width 4 height 4
type input "#f0f4f8"
click at [303, 181] on button "Apply" at bounding box center [304, 181] width 16 height 8
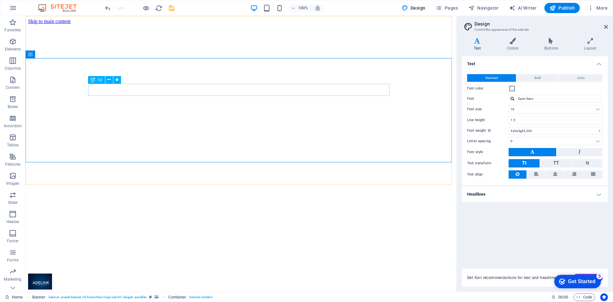
click at [95, 81] on div "H2" at bounding box center [96, 80] width 17 height 8
click at [101, 82] on div "H2" at bounding box center [96, 80] width 17 height 8
click at [107, 82] on button at bounding box center [109, 80] width 8 height 8
click at [109, 80] on icon at bounding box center [109, 79] width 4 height 7
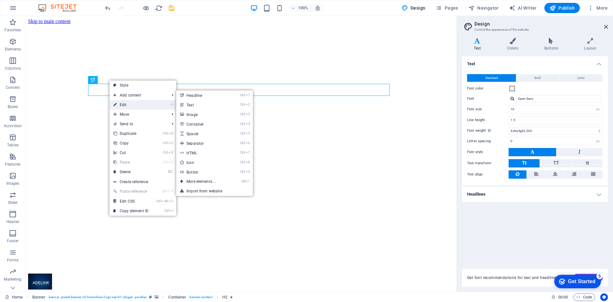
click at [119, 102] on link "⏎ Edit" at bounding box center [131, 105] width 43 height 10
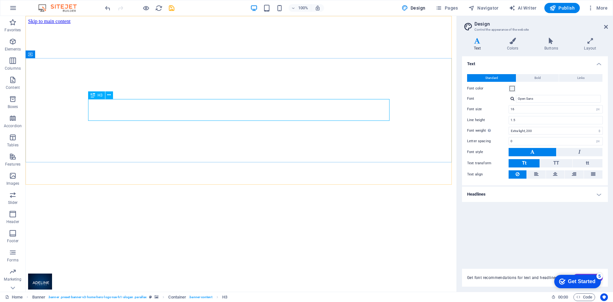
click at [101, 97] on span "H3" at bounding box center [100, 95] width 5 height 4
click at [517, 111] on input "16" at bounding box center [556, 109] width 94 height 8
type input "1"
type input "12"
click at [527, 216] on div "Text Standard Bold Links Font color Font Open Sans Font size 12 rem px Line hei…" at bounding box center [535, 158] width 146 height 205
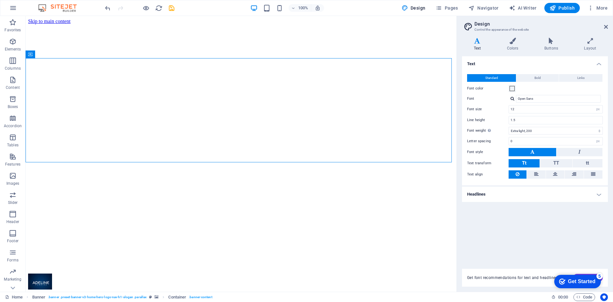
click at [539, 196] on h4 "Headlines" at bounding box center [535, 194] width 146 height 15
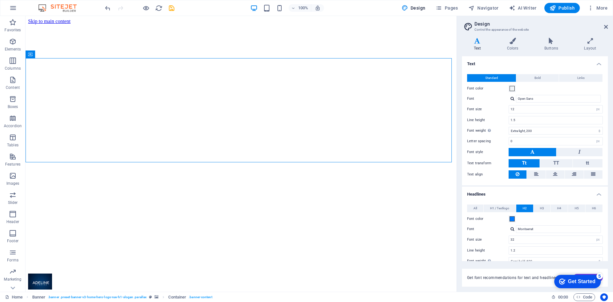
scroll to position [64, 0]
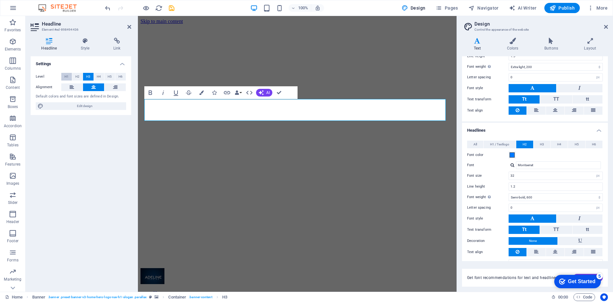
click at [67, 76] on span "H1" at bounding box center [67, 77] width 4 height 8
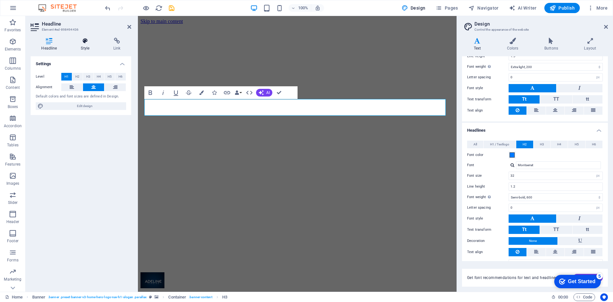
click at [88, 45] on h4 "Style" at bounding box center [86, 44] width 33 height 13
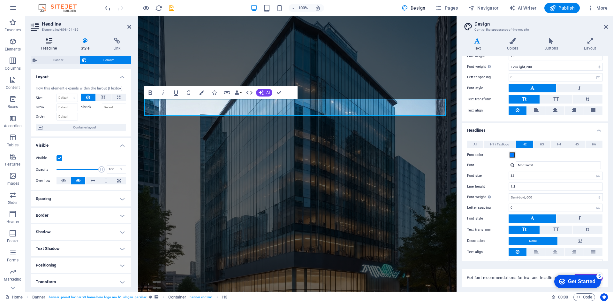
click at [46, 41] on icon at bounding box center [49, 41] width 37 height 6
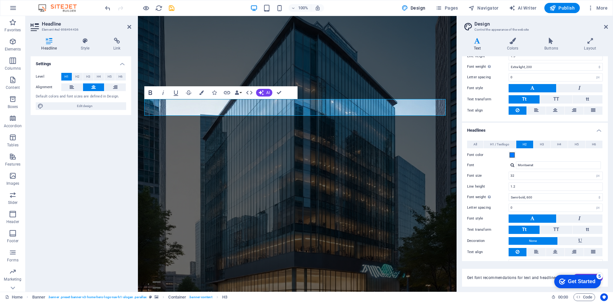
click at [150, 92] on icon "button" at bounding box center [151, 92] width 4 height 4
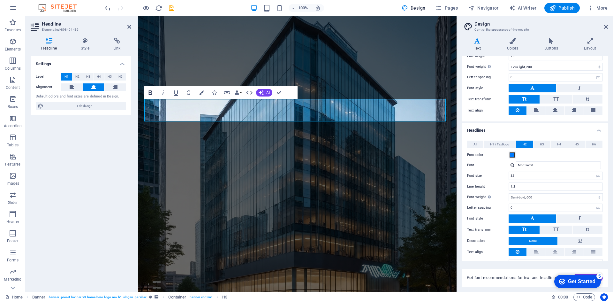
click at [151, 93] on icon "button" at bounding box center [151, 93] width 8 height 8
click at [151, 92] on icon "button" at bounding box center [151, 92] width 4 height 4
click at [152, 92] on icon "button" at bounding box center [151, 92] width 4 height 4
click at [109, 7] on icon "undo" at bounding box center [107, 7] width 7 height 7
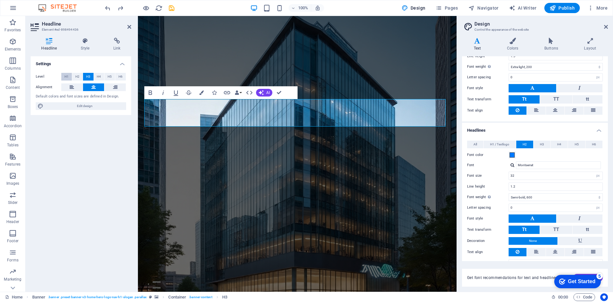
click at [68, 75] on span "H1" at bounding box center [67, 77] width 4 height 8
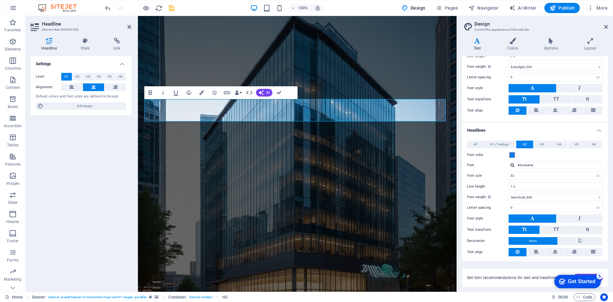
click at [68, 76] on span "H1" at bounding box center [67, 77] width 4 height 8
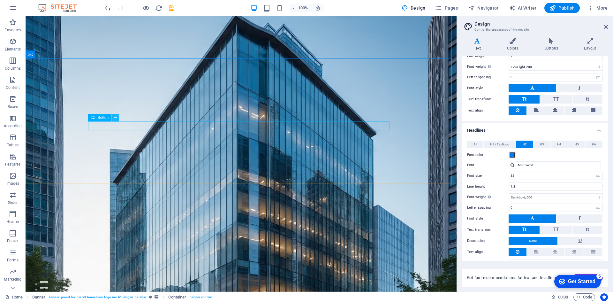
click at [115, 119] on icon at bounding box center [116, 117] width 4 height 7
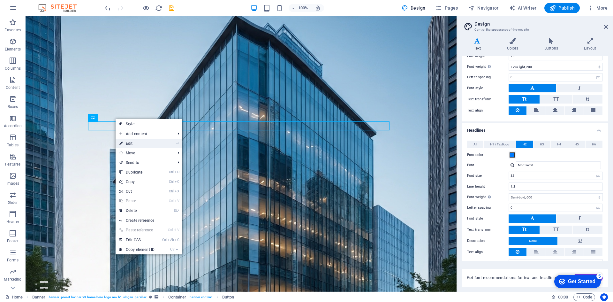
click at [128, 141] on link "⏎ Edit" at bounding box center [137, 144] width 43 height 10
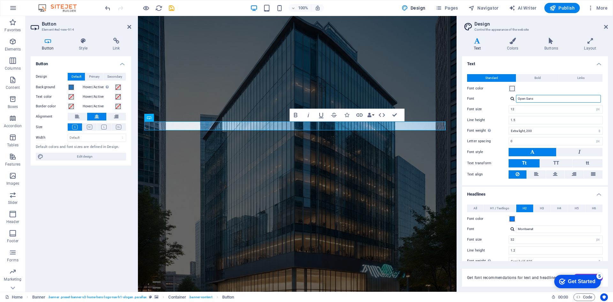
click at [542, 99] on input "Open Sans" at bounding box center [558, 99] width 85 height 8
click at [512, 99] on div at bounding box center [513, 98] width 4 height 4
click at [522, 107] on div "Montserrat" at bounding box center [560, 107] width 84 height 7
type input "Montserrat"
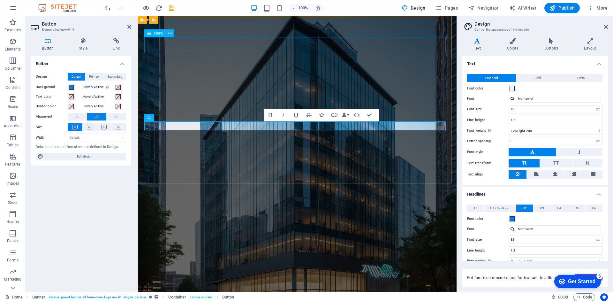
click at [443, 286] on nav "Home About Services Book Online Contact" at bounding box center [298, 294] width 302 height 16
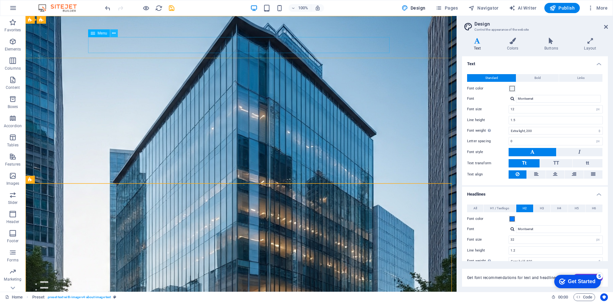
click at [116, 34] on button at bounding box center [114, 33] width 8 height 8
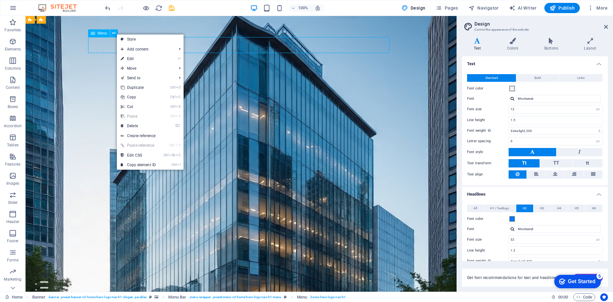
click at [101, 35] on span "Menu" at bounding box center [103, 33] width 10 height 4
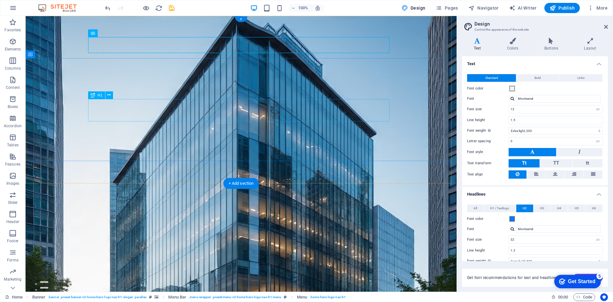
drag, startPoint x: 299, startPoint y: 115, endPoint x: 250, endPoint y: 119, distance: 49.3
click at [110, 95] on icon at bounding box center [109, 95] width 4 height 7
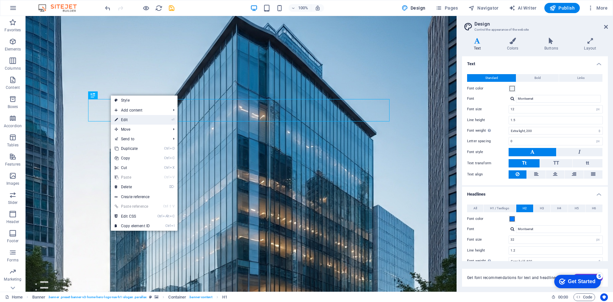
click at [147, 120] on link "⏎ Edit" at bounding box center [132, 120] width 43 height 10
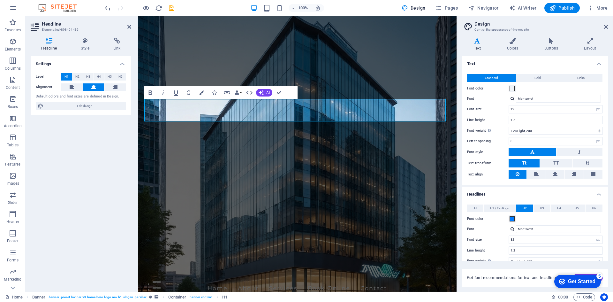
click at [124, 63] on h4 "Settings" at bounding box center [81, 62] width 101 height 12
click at [122, 64] on h4 "Settings" at bounding box center [81, 63] width 101 height 15
click at [86, 45] on h4 "Style" at bounding box center [86, 44] width 33 height 13
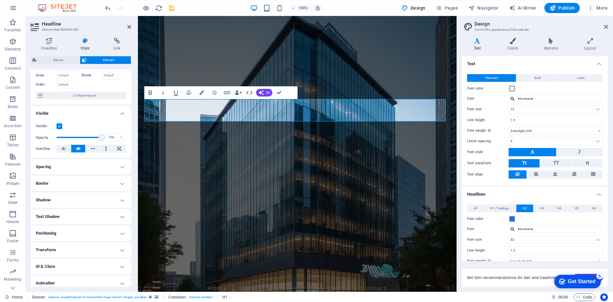
scroll to position [53, 0]
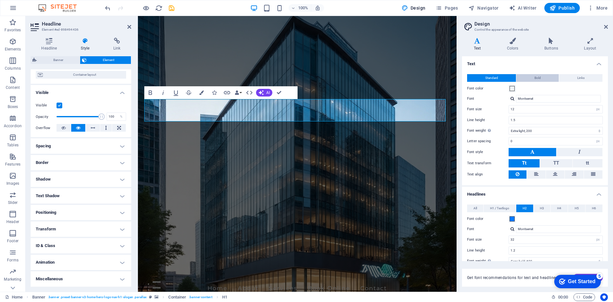
click at [545, 78] on button "Bold" at bounding box center [538, 78] width 42 height 8
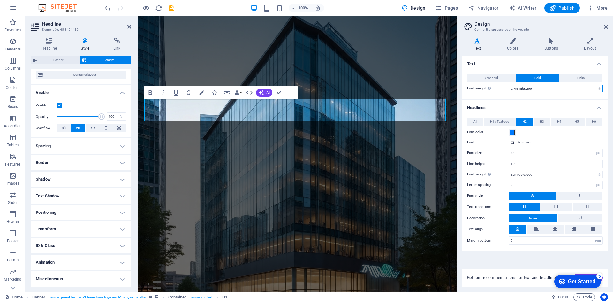
click at [600, 89] on select "Thin, 100 Extra-light, 200 Light, 300 Regular, 400 Medium, 500 Semi-bold, 600 B…" at bounding box center [556, 89] width 94 height 8
select select "100"
click at [509, 85] on select "Thin, 100 Extra-light, 200 Light, 300 Regular, 400 Medium, 500 Semi-bold, 600 B…" at bounding box center [556, 89] width 94 height 8
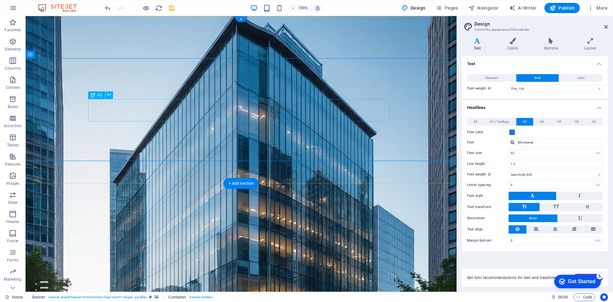
click at [108, 96] on icon at bounding box center [109, 95] width 4 height 7
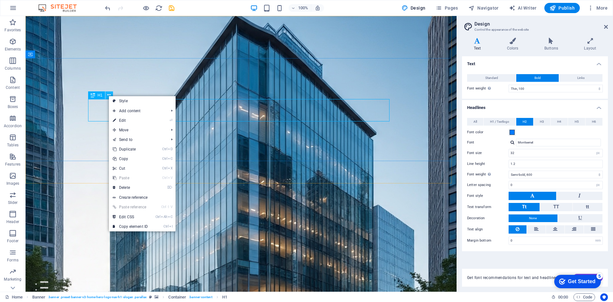
click at [108, 96] on icon at bounding box center [109, 95] width 4 height 7
click at [126, 118] on link "⏎ Edit" at bounding box center [130, 121] width 43 height 10
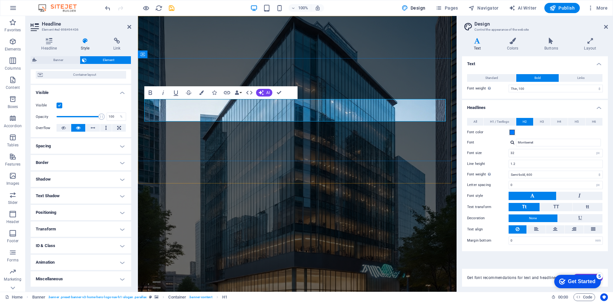
drag, startPoint x: 361, startPoint y: 117, endPoint x: 284, endPoint y: 113, distance: 77.7
click at [328, 171] on figure at bounding box center [297, 154] width 319 height 276
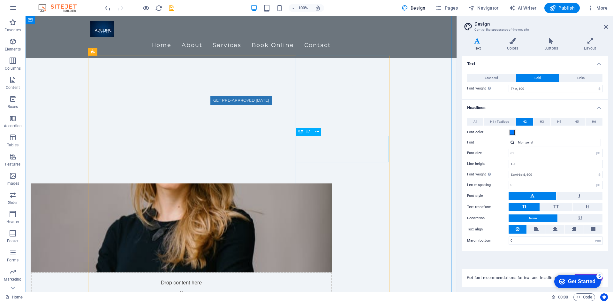
scroll to position [207, 0]
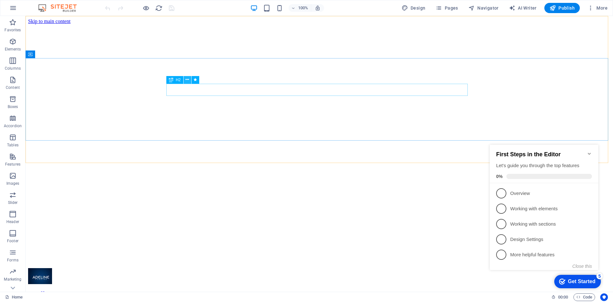
click at [187, 80] on icon at bounding box center [188, 79] width 4 height 7
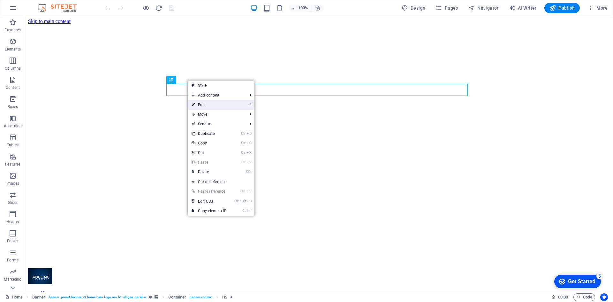
click at [214, 103] on link "⏎ Edit" at bounding box center [209, 105] width 43 height 10
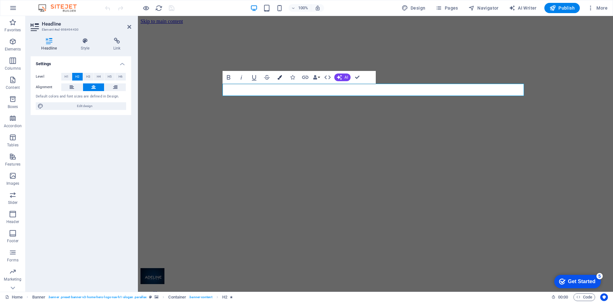
click at [281, 79] on icon "button" at bounding box center [280, 77] width 4 height 4
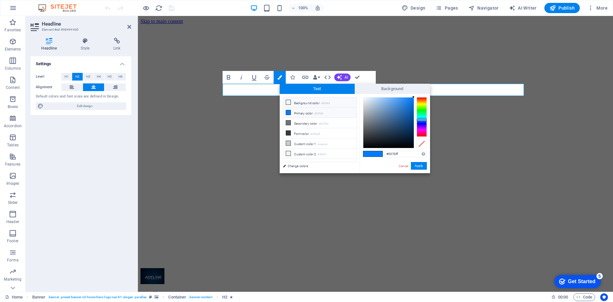
click at [290, 101] on icon at bounding box center [288, 102] width 4 height 4
type input "#f0f4f8"
click at [418, 166] on button "Apply" at bounding box center [419, 166] width 16 height 8
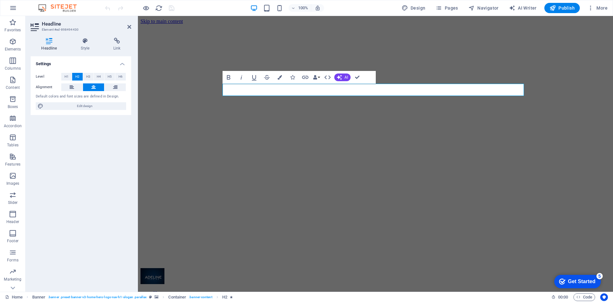
click at [282, 24] on figure at bounding box center [376, 24] width 470 height 0
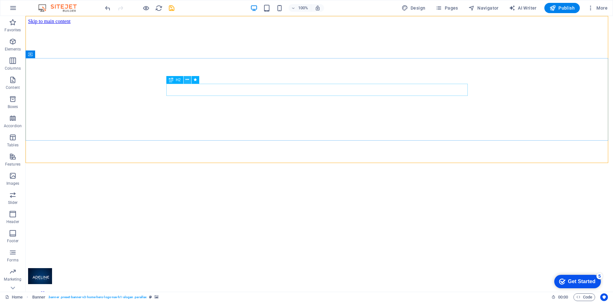
click at [187, 79] on icon at bounding box center [188, 79] width 4 height 7
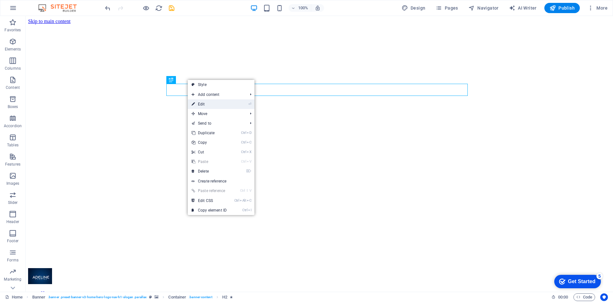
click at [204, 104] on link "⏎ Edit" at bounding box center [209, 104] width 43 height 10
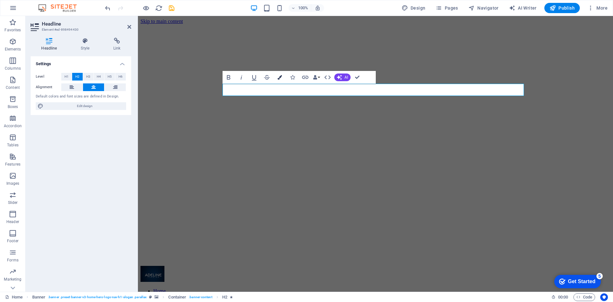
click at [279, 77] on icon "button" at bounding box center [280, 77] width 4 height 4
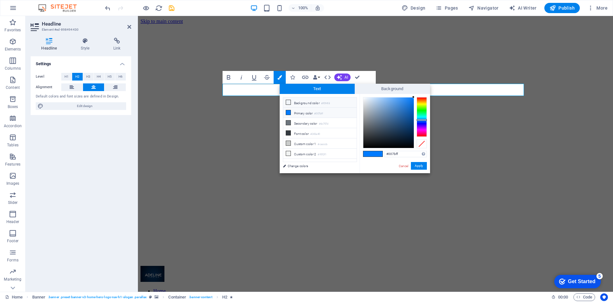
click at [290, 101] on icon at bounding box center [288, 102] width 4 height 4
click at [290, 102] on icon at bounding box center [288, 102] width 4 height 4
click at [290, 112] on icon at bounding box center [288, 112] width 4 height 4
click at [364, 99] on div at bounding box center [389, 122] width 50 height 50
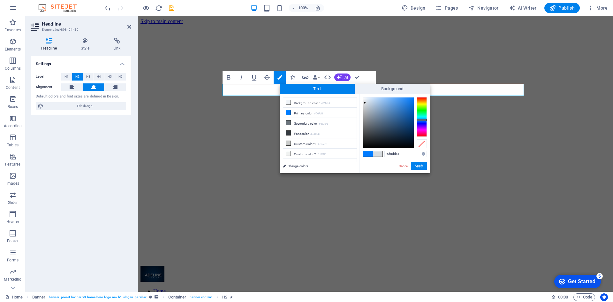
click at [365, 103] on div at bounding box center [389, 122] width 50 height 50
click at [365, 99] on div at bounding box center [389, 122] width 50 height 50
click at [289, 111] on icon at bounding box center [288, 112] width 4 height 4
click at [290, 151] on icon at bounding box center [288, 153] width 4 height 4
click at [288, 110] on span at bounding box center [288, 112] width 5 height 5
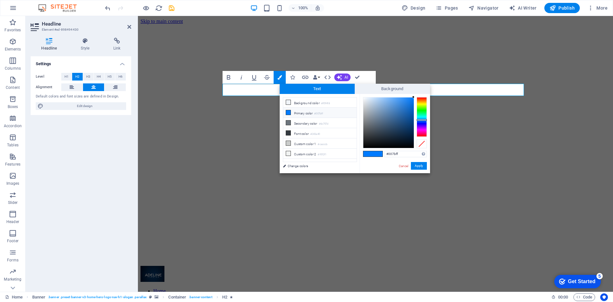
click at [323, 112] on small "#007bff" at bounding box center [318, 114] width 9 height 4
click at [290, 112] on icon at bounding box center [288, 112] width 4 height 4
drag, startPoint x: 410, startPoint y: 151, endPoint x: 367, endPoint y: 151, distance: 42.8
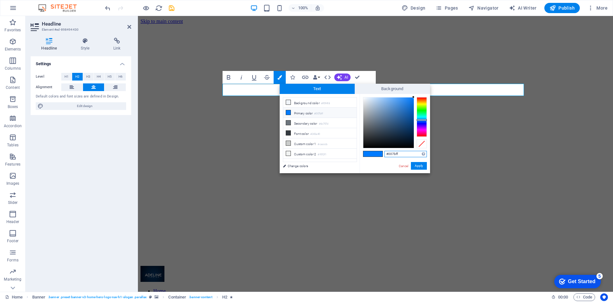
click at [367, 151] on div "#007bff Supported formats #0852ed rgb(8, 82, 237) rgba(8, 82, 237, 90%) hsv(221…" at bounding box center [395, 180] width 71 height 172
type input "0"
click at [364, 100] on div at bounding box center [389, 122] width 50 height 50
click at [366, 98] on div at bounding box center [389, 122] width 50 height 50
drag, startPoint x: 366, startPoint y: 98, endPoint x: 355, endPoint y: 96, distance: 10.9
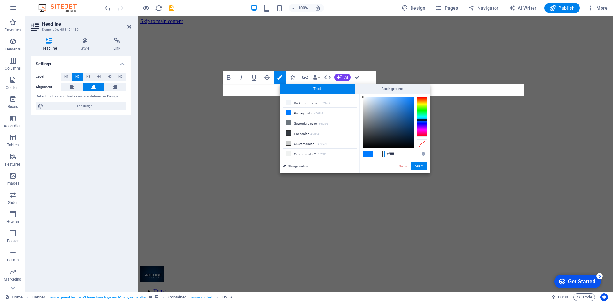
click at [355, 96] on div "less Background color #f0f4f8 Primary color #007bff Secondary color #6c757d Fon…" at bounding box center [355, 133] width 150 height 79
click at [361, 97] on div "#ffffff Supported formats #0852ed rgb(8, 82, 237) rgba(8, 82, 237, 90%) hsv(221…" at bounding box center [395, 180] width 71 height 172
click at [362, 98] on div at bounding box center [363, 98] width 2 height 2
click at [375, 88] on span "Background" at bounding box center [392, 89] width 75 height 10
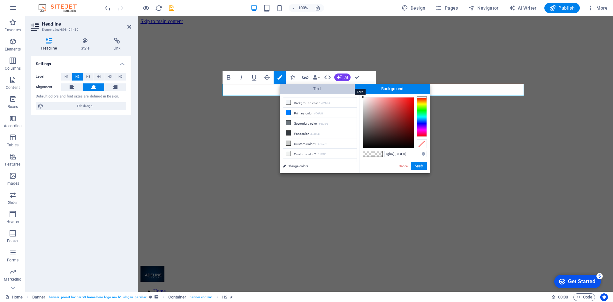
click at [324, 89] on span "Text" at bounding box center [317, 89] width 75 height 10
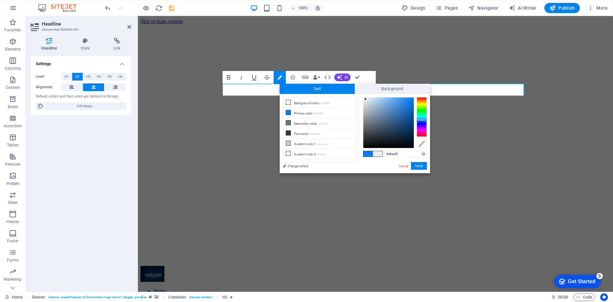
click at [366, 99] on div at bounding box center [389, 122] width 50 height 50
click at [368, 155] on span at bounding box center [369, 153] width 10 height 5
type input "#f2f8fe"
click at [366, 97] on div at bounding box center [389, 122] width 50 height 50
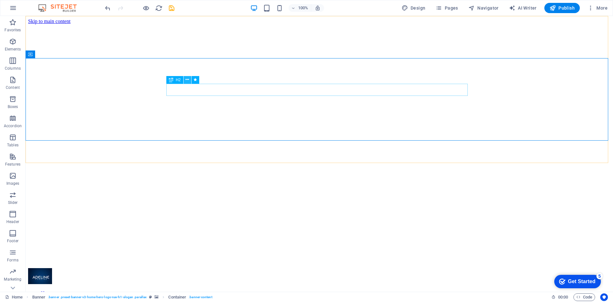
click at [187, 80] on icon at bounding box center [188, 79] width 4 height 7
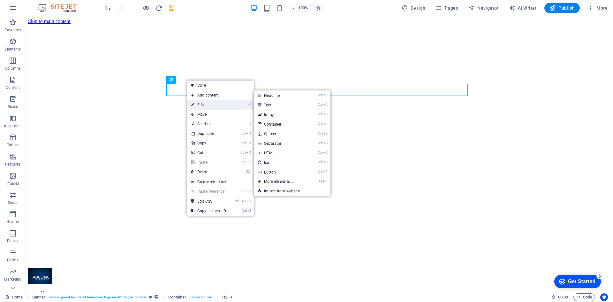
click at [202, 103] on link "⏎ Edit" at bounding box center [208, 105] width 43 height 10
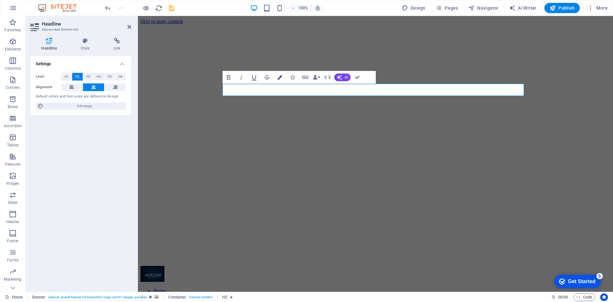
click at [280, 78] on icon "button" at bounding box center [280, 77] width 4 height 4
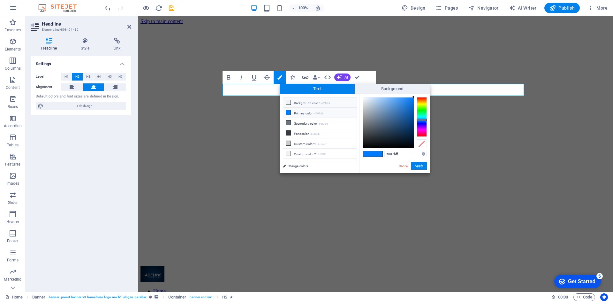
click at [290, 104] on icon at bounding box center [288, 102] width 4 height 4
type input "#f0f4f8"
click at [289, 103] on icon at bounding box center [288, 102] width 4 height 4
click at [288, 104] on icon at bounding box center [288, 102] width 4 height 4
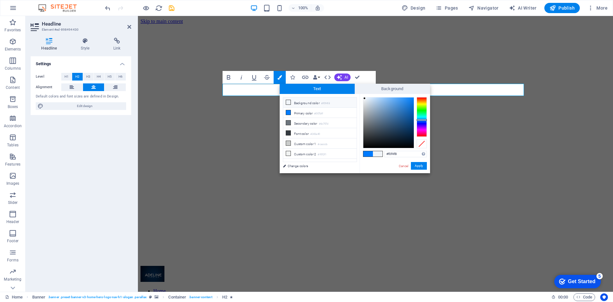
click at [288, 104] on icon at bounding box center [288, 102] width 4 height 4
click at [291, 166] on link "Change colors" at bounding box center [317, 166] width 74 height 8
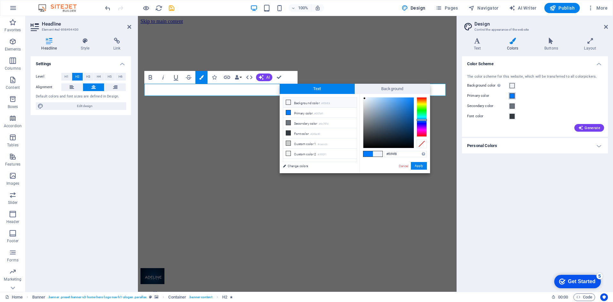
click at [512, 97] on span at bounding box center [512, 95] width 5 height 5
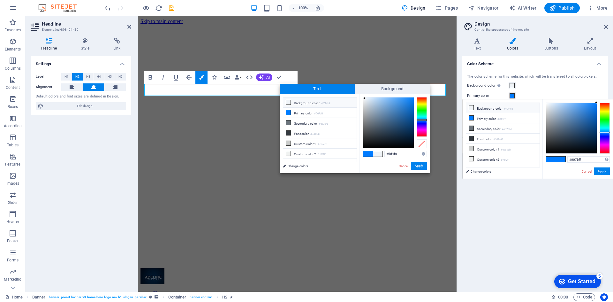
click at [473, 109] on icon at bounding box center [471, 107] width 4 height 4
type input "#f0f4f8"
click at [603, 172] on button "Apply" at bounding box center [602, 171] width 16 height 8
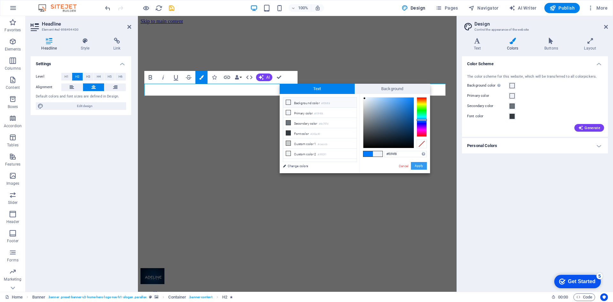
click at [424, 166] on button "Apply" at bounding box center [419, 166] width 16 height 8
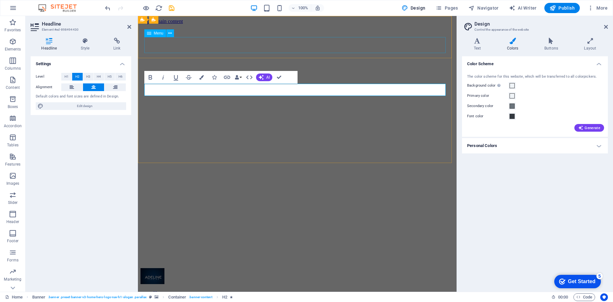
click at [404, 290] on nav "Home About Services Book Online Contact" at bounding box center [298, 304] width 314 height 29
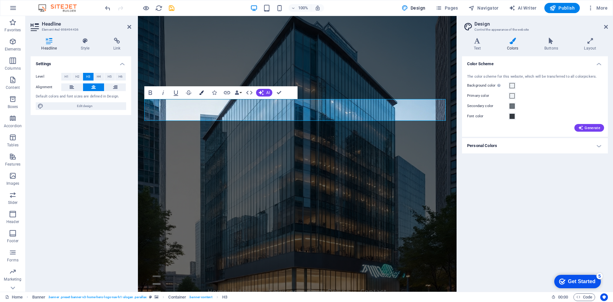
click at [200, 93] on icon "button" at bounding box center [201, 92] width 4 height 4
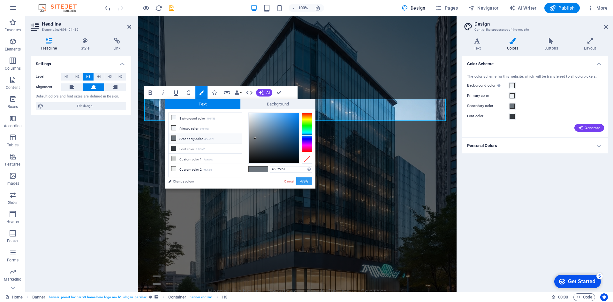
click at [302, 180] on button "Apply" at bounding box center [304, 181] width 16 height 8
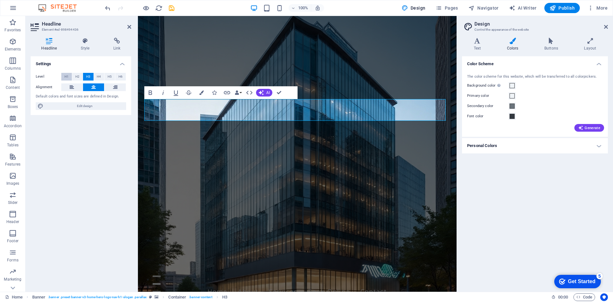
click at [64, 75] on button "H1" at bounding box center [66, 77] width 11 height 8
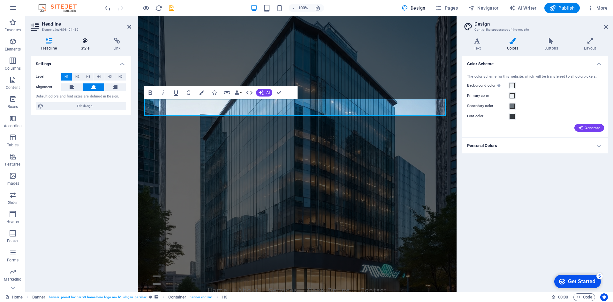
click at [87, 49] on h4 "Style" at bounding box center [86, 44] width 33 height 13
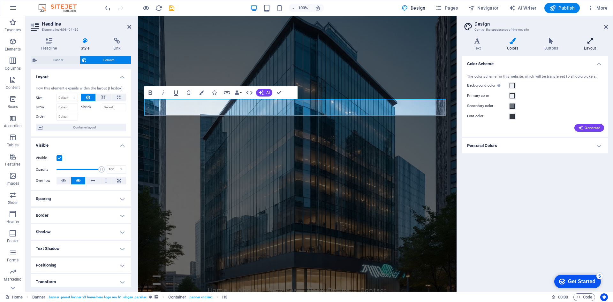
click at [593, 45] on h4 "Layout" at bounding box center [590, 44] width 35 height 13
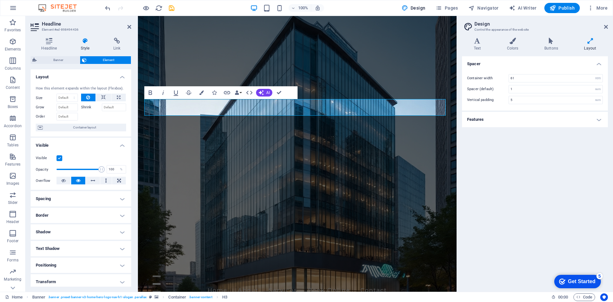
click at [599, 120] on h4 "Features" at bounding box center [535, 119] width 146 height 15
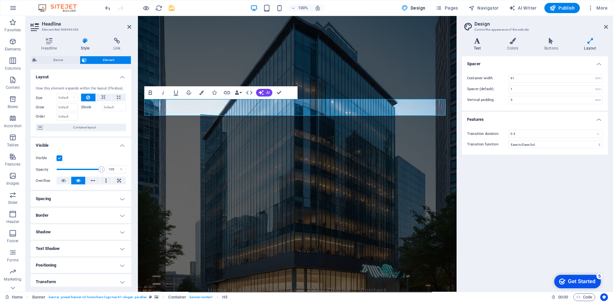
click at [479, 41] on icon at bounding box center [477, 41] width 31 height 6
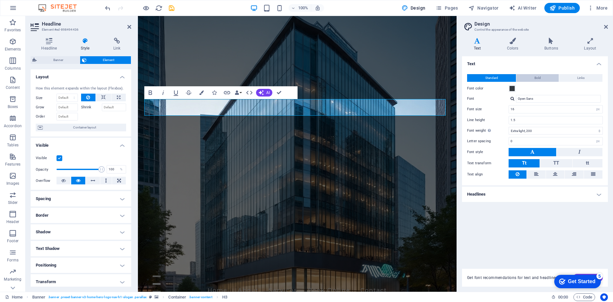
click at [540, 79] on span "Bold" at bounding box center [538, 78] width 6 height 8
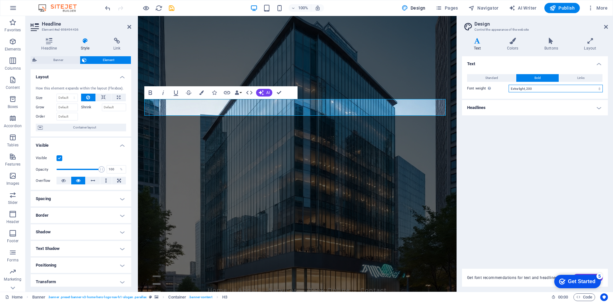
click at [601, 88] on select "Thin, 100 Extra-light, 200 Light, 300 Regular, 400 Medium, 500 Semi-bold, 600 B…" at bounding box center [556, 89] width 94 height 8
select select "100"
click at [509, 85] on select "Thin, 100 Extra-light, 200 Light, 300 Regular, 400 Medium, 500 Semi-bold, 600 B…" at bounding box center [556, 89] width 94 height 8
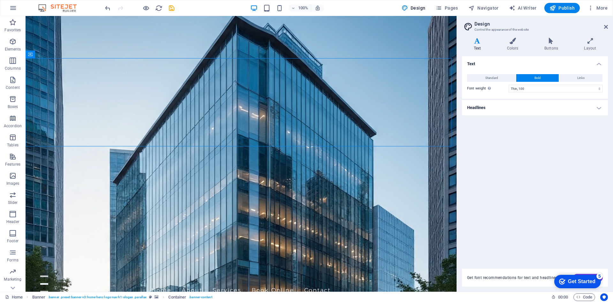
click at [356, 162] on figure at bounding box center [241, 154] width 431 height 276
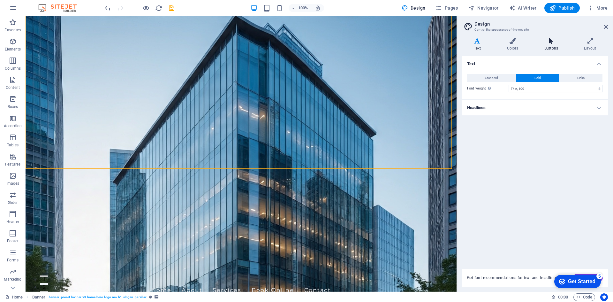
click at [555, 45] on h4 "Buttons" at bounding box center [553, 44] width 40 height 13
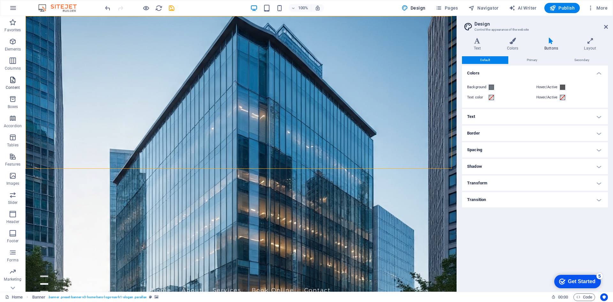
click at [12, 83] on icon "button" at bounding box center [13, 80] width 8 height 8
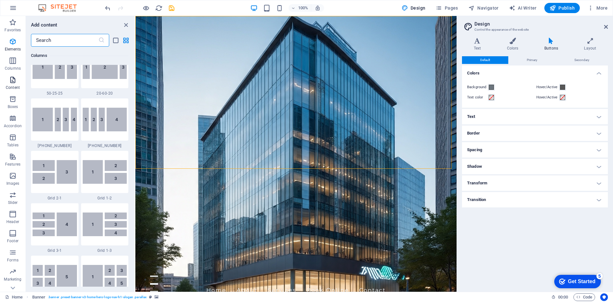
scroll to position [1118, 0]
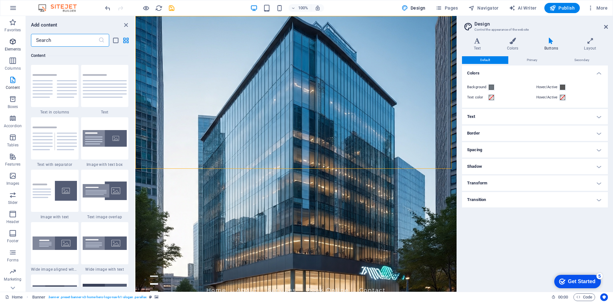
click at [16, 42] on icon "button" at bounding box center [13, 42] width 8 height 8
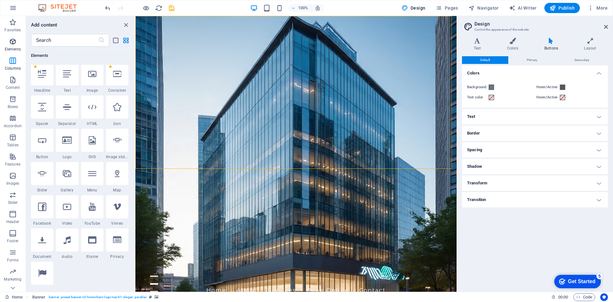
scroll to position [68, 0]
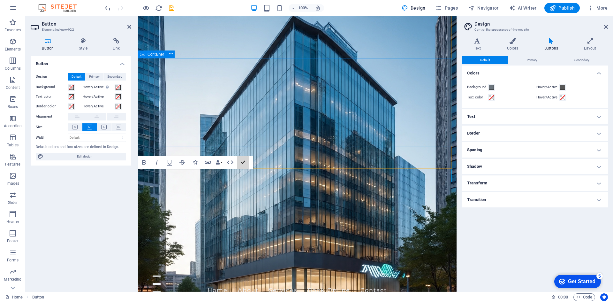
drag, startPoint x: 383, startPoint y: 178, endPoint x: 287, endPoint y: 142, distance: 102.7
click at [549, 46] on h4 "Buttons" at bounding box center [553, 44] width 40 height 13
click at [535, 60] on span "Primary" at bounding box center [532, 60] width 11 height 8
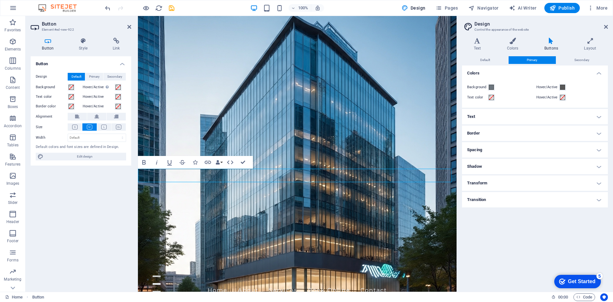
click at [479, 118] on h4 "Text" at bounding box center [535, 116] width 146 height 15
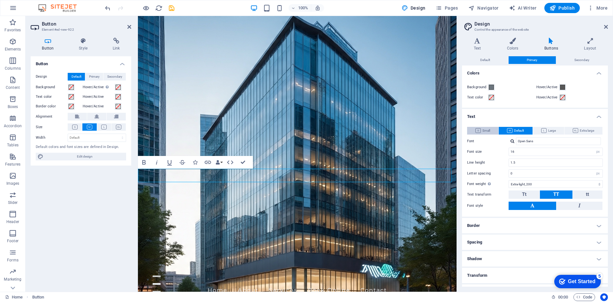
click at [486, 131] on span "Small" at bounding box center [483, 131] width 15 height 8
click at [525, 193] on span "Tt" at bounding box center [524, 194] width 4 height 6
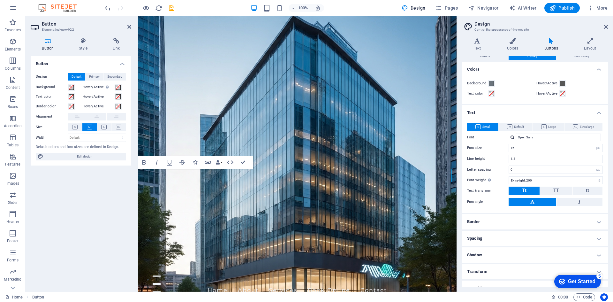
scroll to position [0, 0]
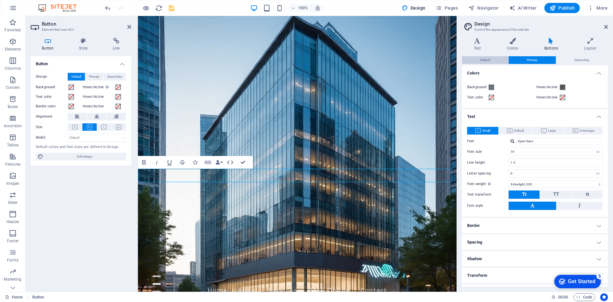
click at [489, 59] on span "Default" at bounding box center [486, 60] width 10 height 8
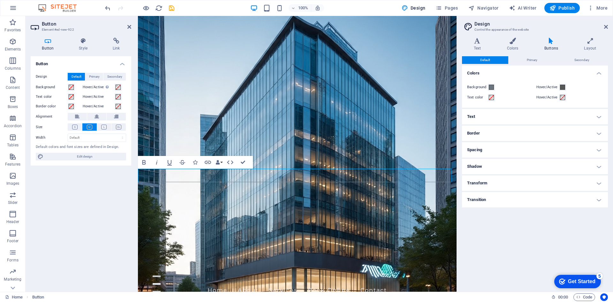
click at [484, 88] on label "Background" at bounding box center [477, 87] width 21 height 8
click at [488, 88] on button "Background" at bounding box center [491, 87] width 7 height 7
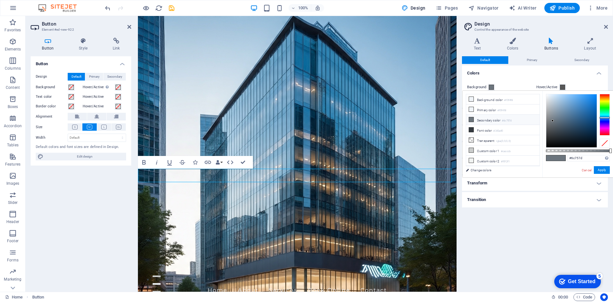
type input "#5887b0"
click at [572, 110] on div at bounding box center [572, 120] width 50 height 53
click at [527, 75] on h4 "Colors" at bounding box center [535, 71] width 146 height 12
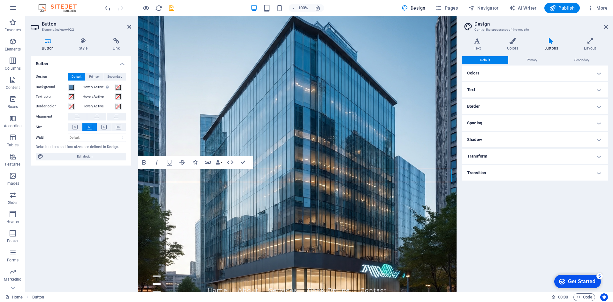
click at [495, 87] on h4 "Text" at bounding box center [535, 89] width 146 height 15
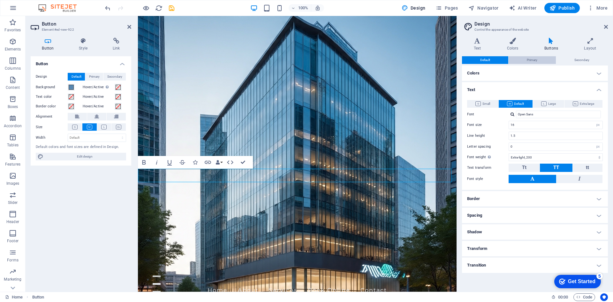
click at [535, 58] on span "Primary" at bounding box center [532, 60] width 11 height 8
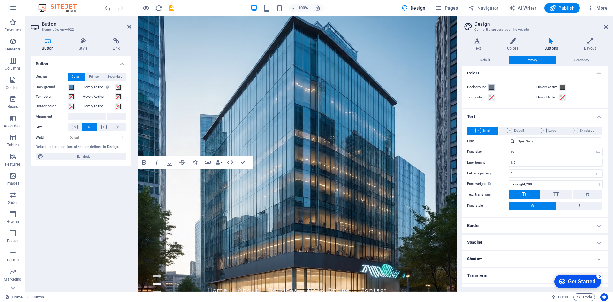
click at [491, 87] on span at bounding box center [491, 87] width 5 height 5
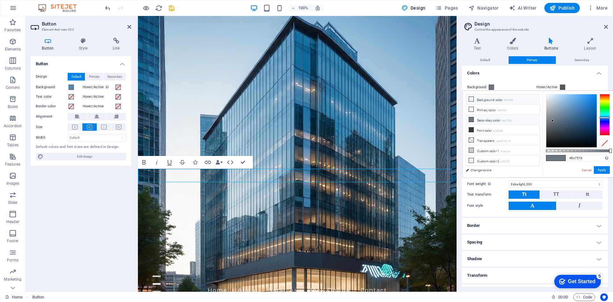
click at [474, 99] on li "Background color #f0f4f8" at bounding box center [502, 99] width 73 height 10
click at [603, 168] on button "Apply" at bounding box center [602, 170] width 16 height 8
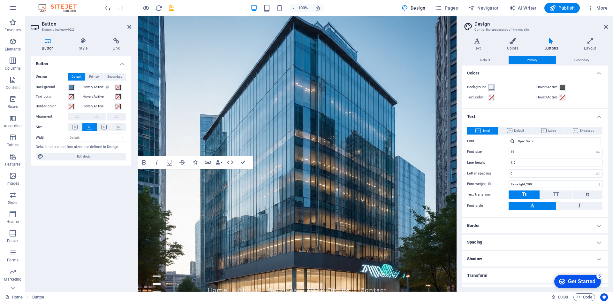
click at [493, 86] on span at bounding box center [491, 87] width 5 height 5
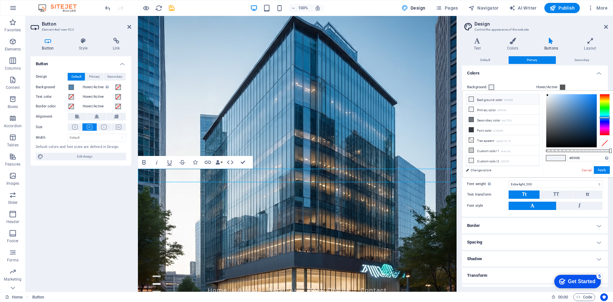
type input "#7bb3ea"
click at [570, 98] on div at bounding box center [572, 120] width 50 height 53
click at [604, 169] on button "Apply" at bounding box center [602, 170] width 16 height 8
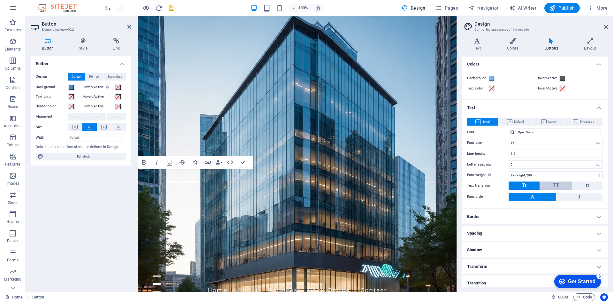
scroll to position [13, 0]
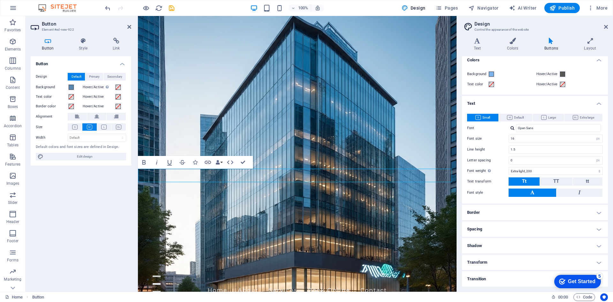
click at [529, 182] on button "Tt" at bounding box center [524, 181] width 31 height 8
click at [549, 45] on h4 "Buttons" at bounding box center [553, 44] width 40 height 13
click at [530, 207] on h4 "Border" at bounding box center [535, 212] width 146 height 15
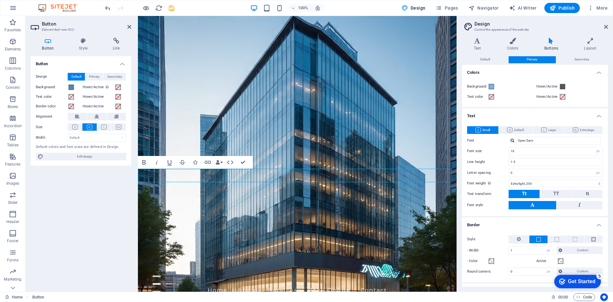
scroll to position [0, 0]
click at [95, 117] on icon at bounding box center [97, 117] width 4 height 8
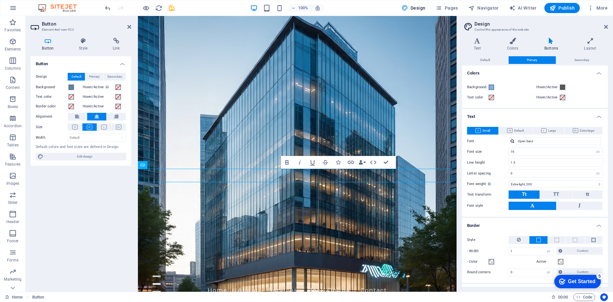
click at [488, 129] on span "Small" at bounding box center [483, 131] width 15 height 8
click at [477, 47] on h4 "Text" at bounding box center [478, 44] width 33 height 13
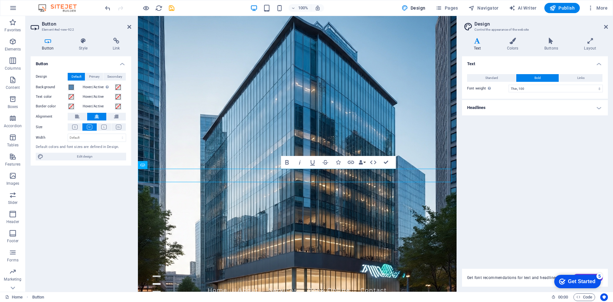
click at [603, 109] on h4 "Headlines" at bounding box center [535, 107] width 146 height 15
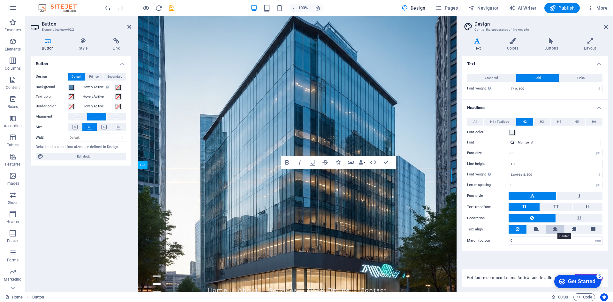
click at [556, 231] on icon at bounding box center [555, 229] width 4 height 8
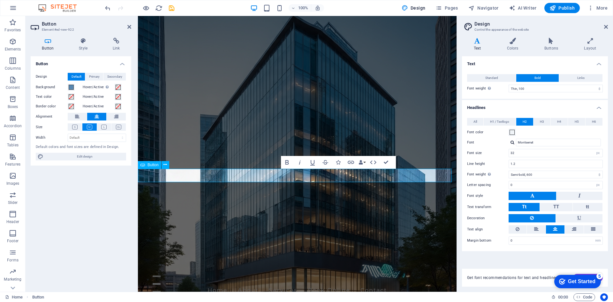
click at [258, 163] on icon "button" at bounding box center [258, 162] width 8 height 8
click at [588, 279] on div "Get Started" at bounding box center [581, 282] width 27 height 6
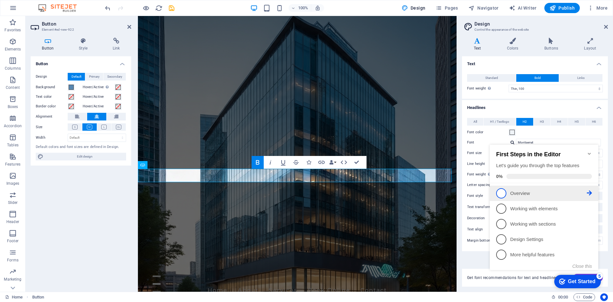
click at [527, 191] on p "Overview - incomplete" at bounding box center [549, 193] width 77 height 7
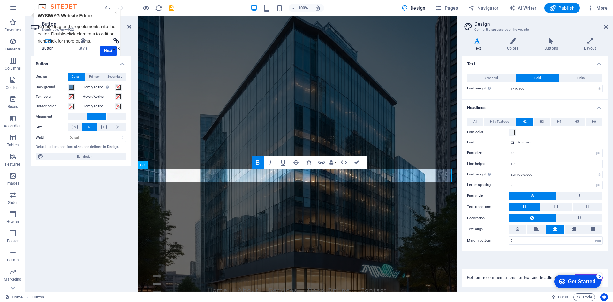
click at [102, 47] on h4 "Link" at bounding box center [116, 44] width 30 height 13
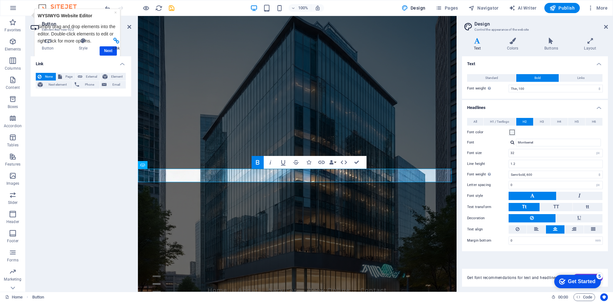
click at [106, 48] on h4 "Link" at bounding box center [116, 44] width 30 height 13
click at [109, 51] on h4 "Link" at bounding box center [116, 44] width 30 height 13
click at [105, 18] on header "Button Element #ed-new-922" at bounding box center [81, 24] width 101 height 17
click at [111, 51] on h4 "Link" at bounding box center [116, 44] width 30 height 13
drag, startPoint x: 128, startPoint y: 25, endPoint x: 89, endPoint y: 26, distance: 39.0
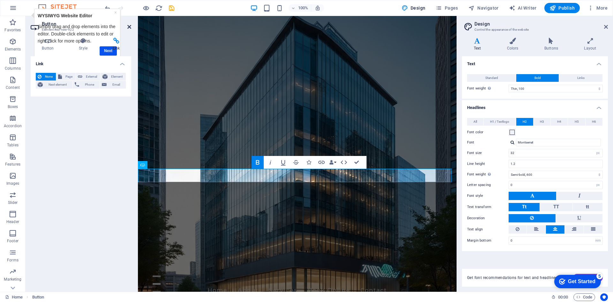
click at [128, 25] on icon at bounding box center [129, 26] width 4 height 5
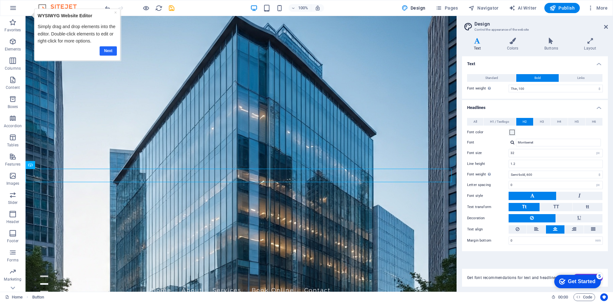
click at [110, 51] on link "Next" at bounding box center [108, 50] width 17 height 9
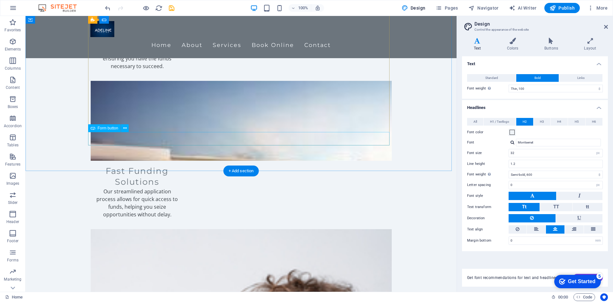
scroll to position [889, 0]
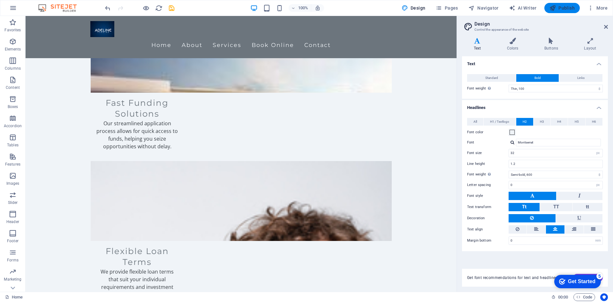
click at [565, 8] on span "Publish" at bounding box center [562, 8] width 25 height 6
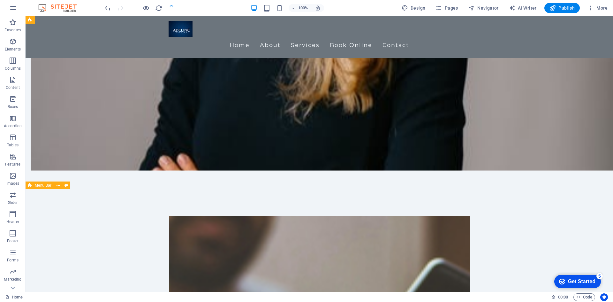
scroll to position [538, 0]
